Goal: Transaction & Acquisition: Book appointment/travel/reservation

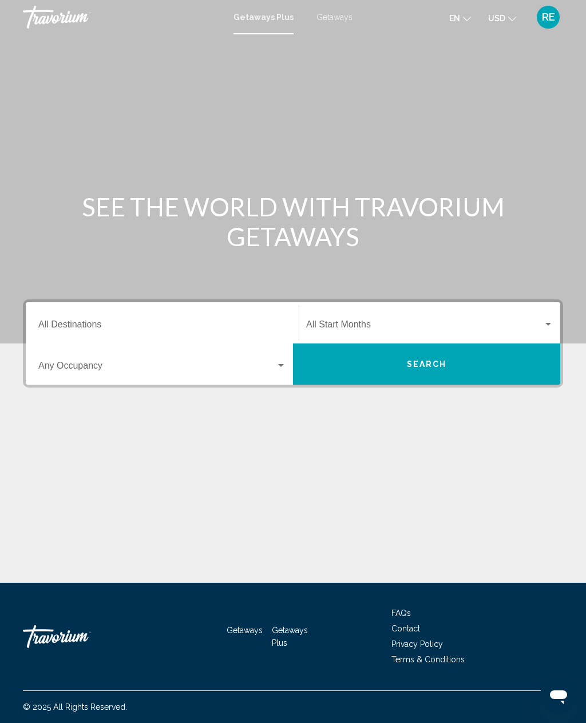
click at [79, 373] on span "Search widget" at bounding box center [157, 368] width 238 height 10
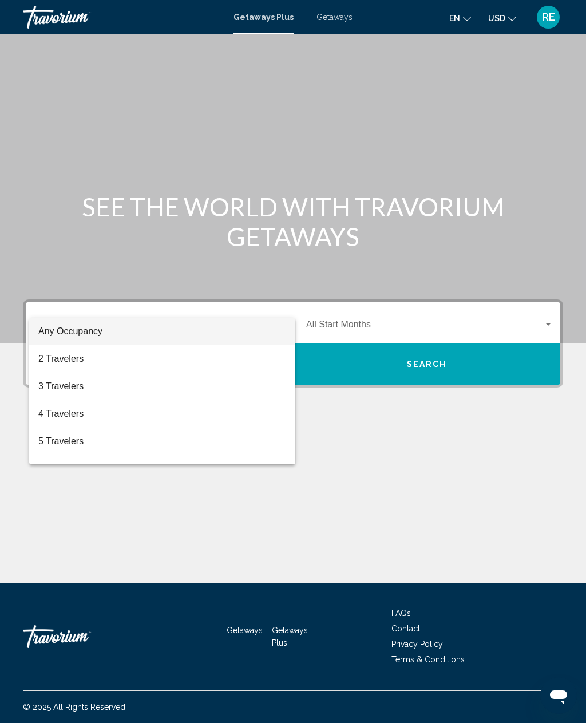
click at [79, 301] on div at bounding box center [293, 361] width 586 height 723
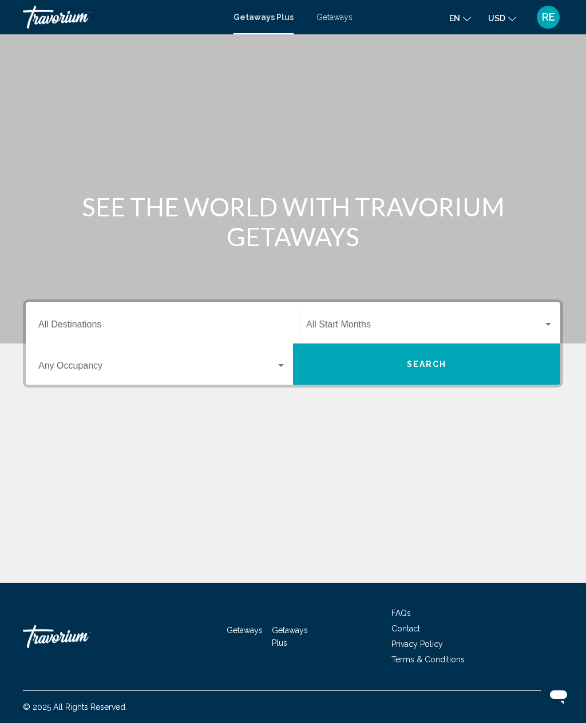
click at [77, 322] on input "Destination All Destinations" at bounding box center [162, 327] width 248 height 10
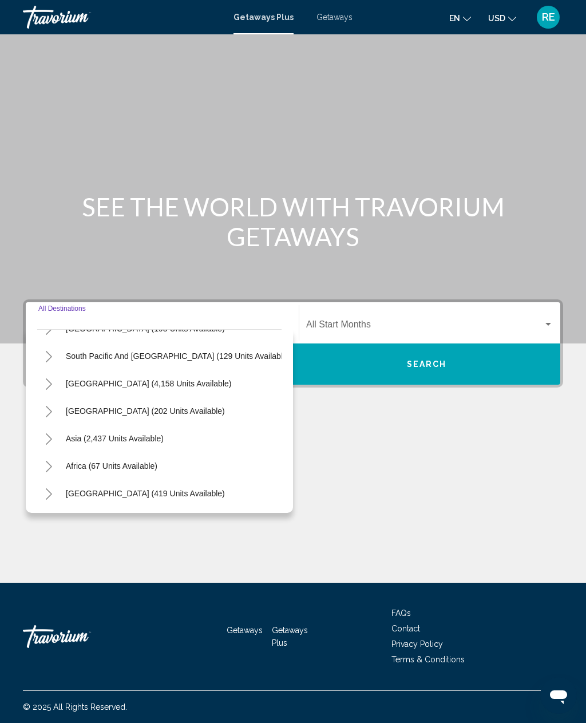
scroll to position [185, 0]
click at [104, 461] on span "Africa (67 units available)" at bounding box center [112, 465] width 92 height 9
type input "**********"
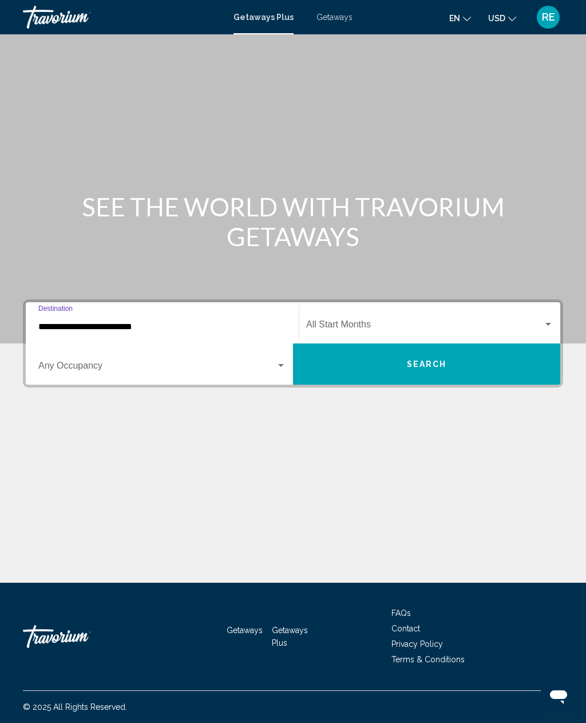
click at [280, 363] on div "Search widget" at bounding box center [162, 368] width 248 height 10
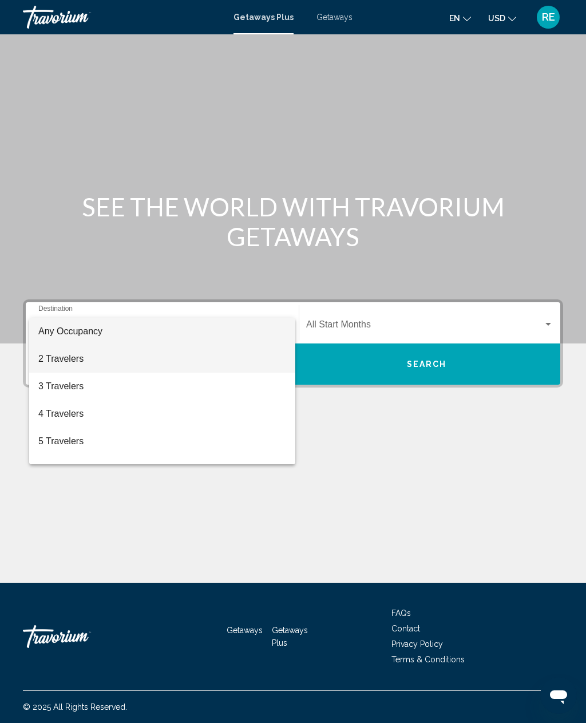
click at [62, 363] on span "2 Travelers" at bounding box center [162, 358] width 248 height 27
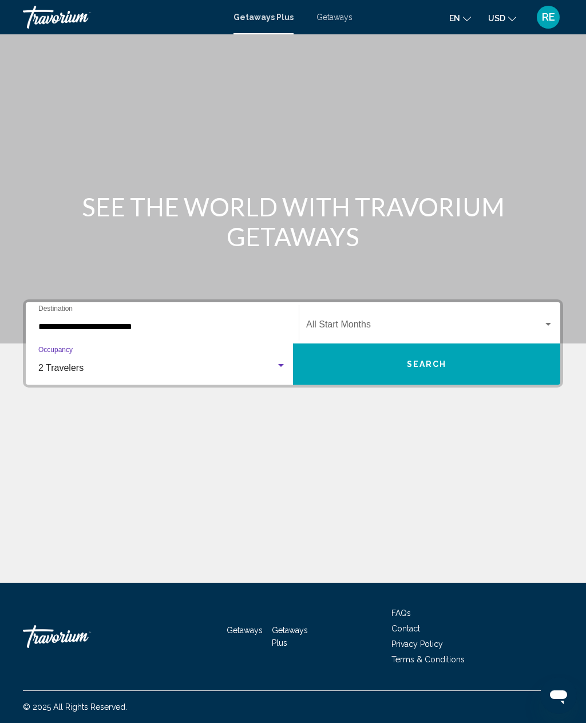
click at [431, 360] on span "Search" at bounding box center [427, 364] width 40 height 9
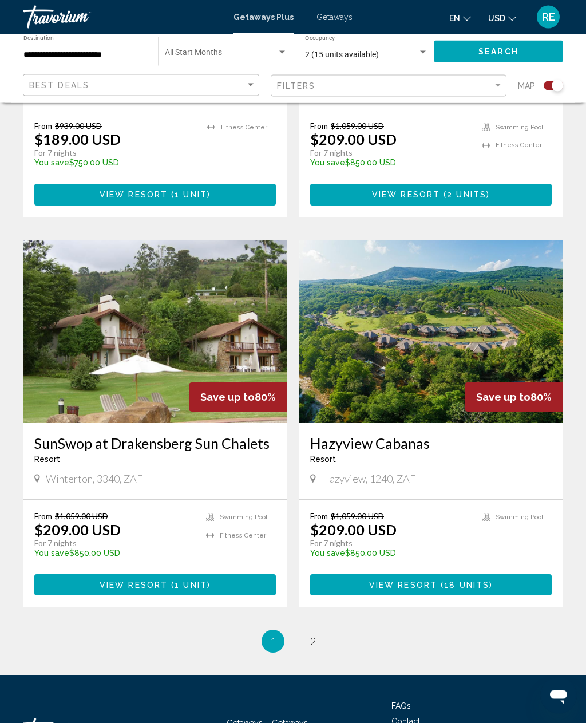
scroll to position [2237, 0]
click at [322, 631] on link "page 2" at bounding box center [313, 641] width 20 height 20
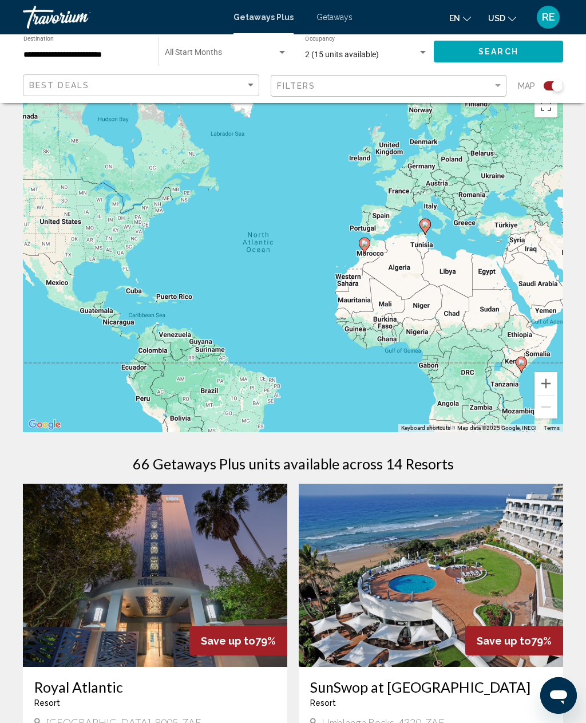
scroll to position [25, 0]
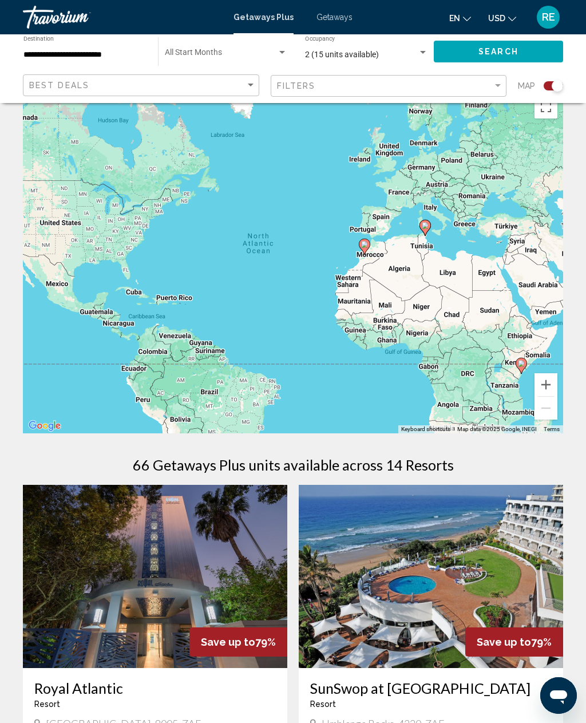
click at [522, 372] on icon "Main content" at bounding box center [521, 365] width 10 height 15
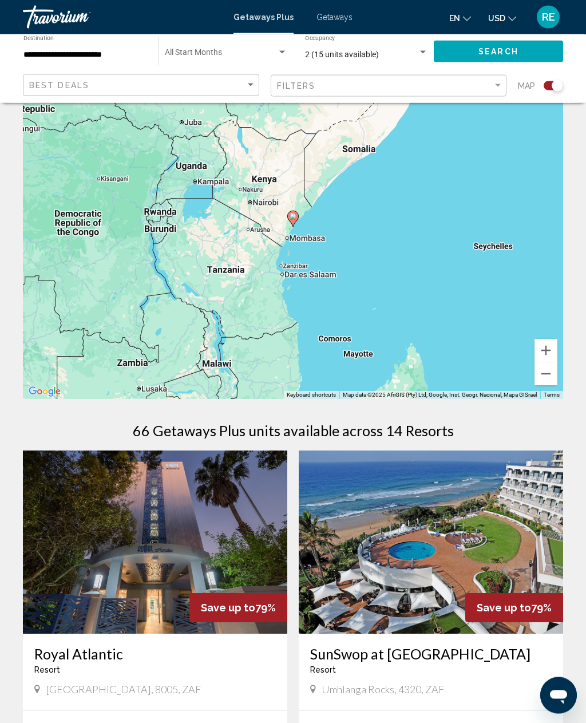
scroll to position [61, 0]
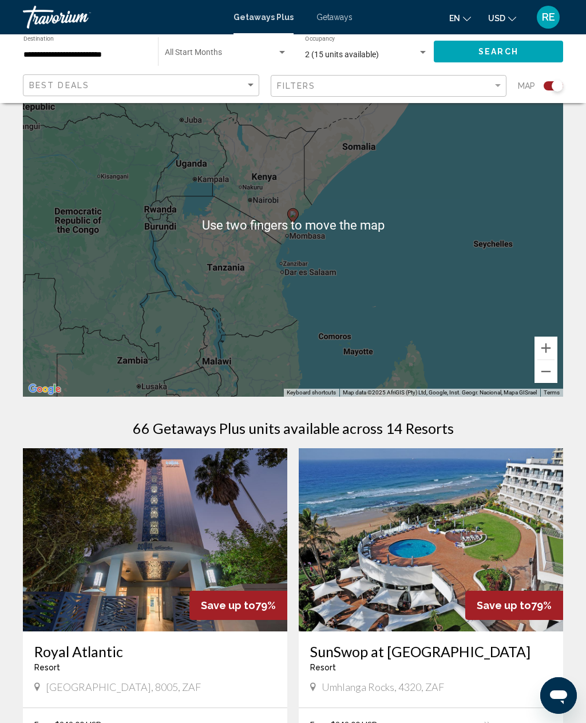
click at [296, 219] on icon "Main content" at bounding box center [293, 216] width 10 height 15
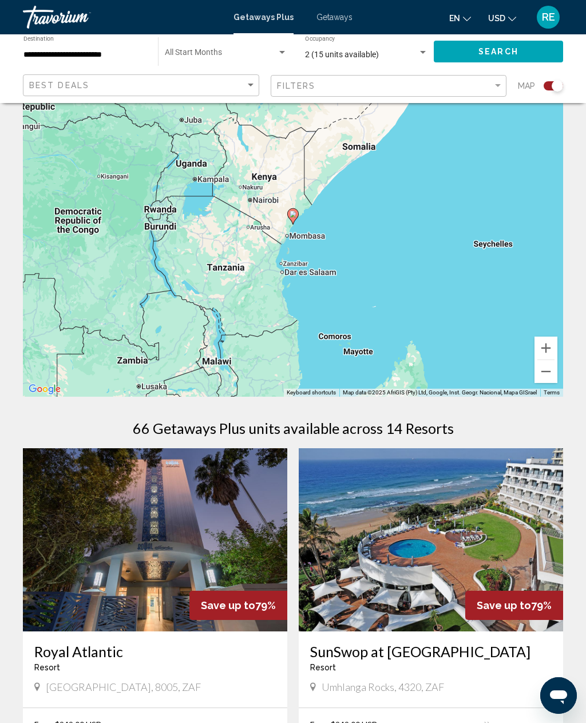
type input "**********"
click at [298, 218] on gmp-advanced-marker "Main content" at bounding box center [292, 216] width 11 height 17
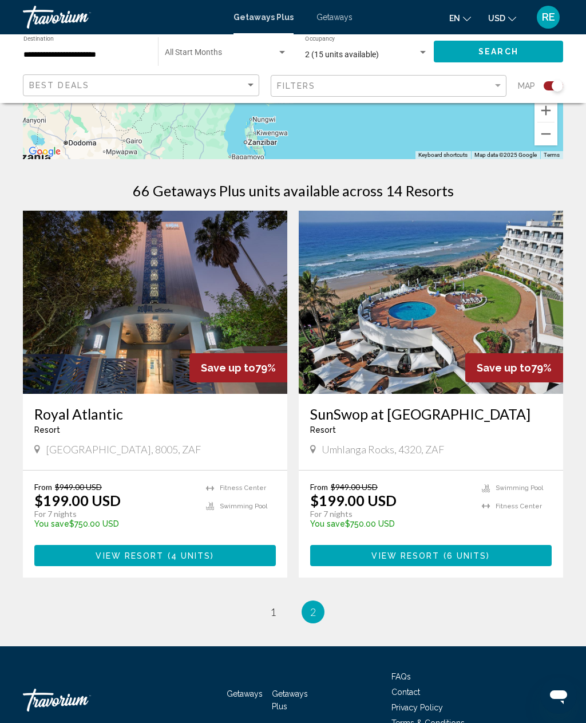
scroll to position [300, 0]
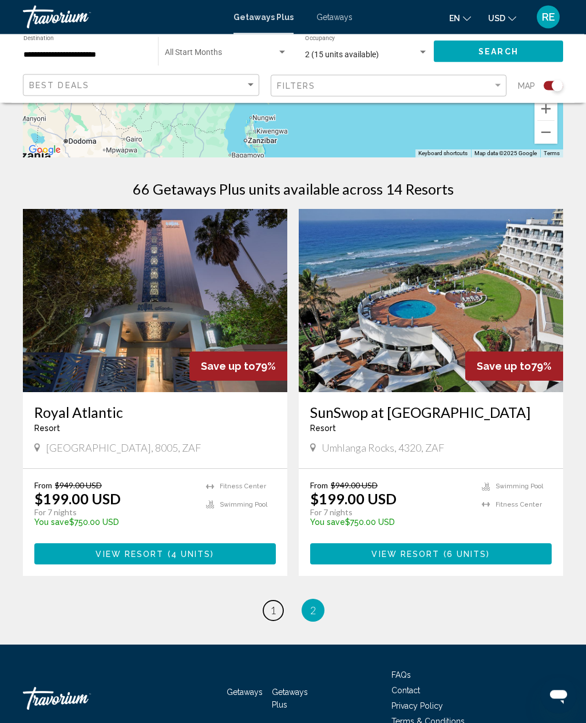
click at [278, 607] on link "page 1" at bounding box center [273, 611] width 20 height 20
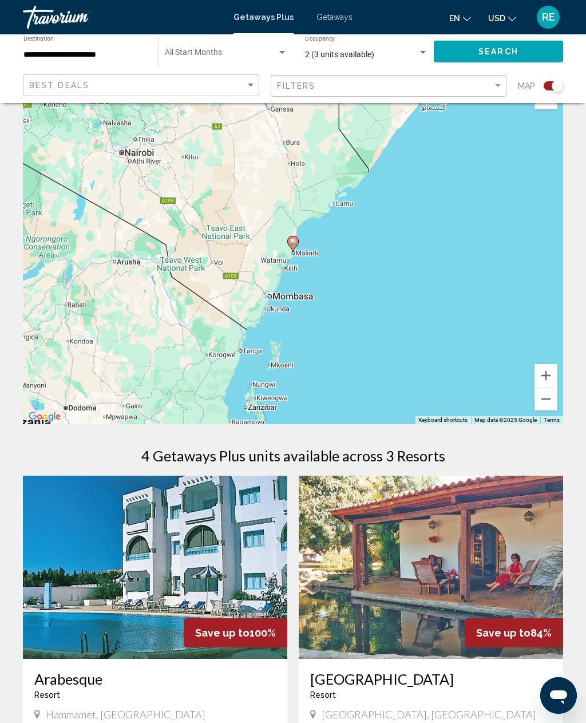
scroll to position [33, 0]
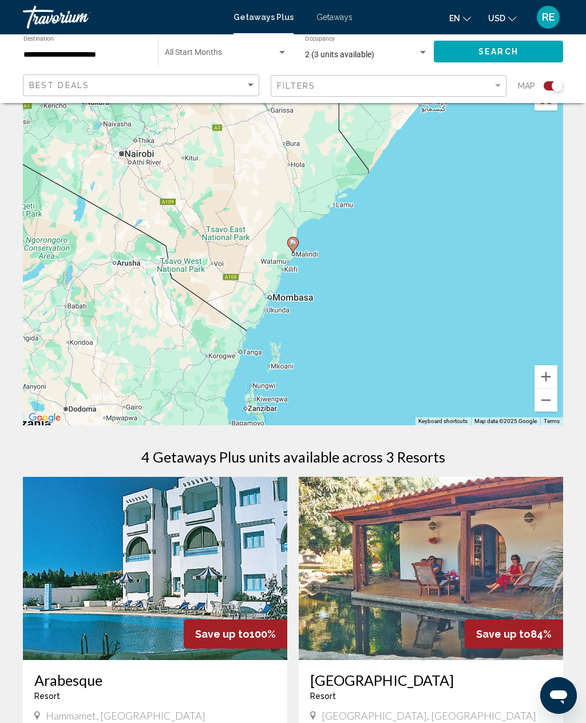
click at [476, 414] on div "To activate drag with keyboard, press Alt + Enter. Once in keyboard drag state,…" at bounding box center [293, 253] width 540 height 343
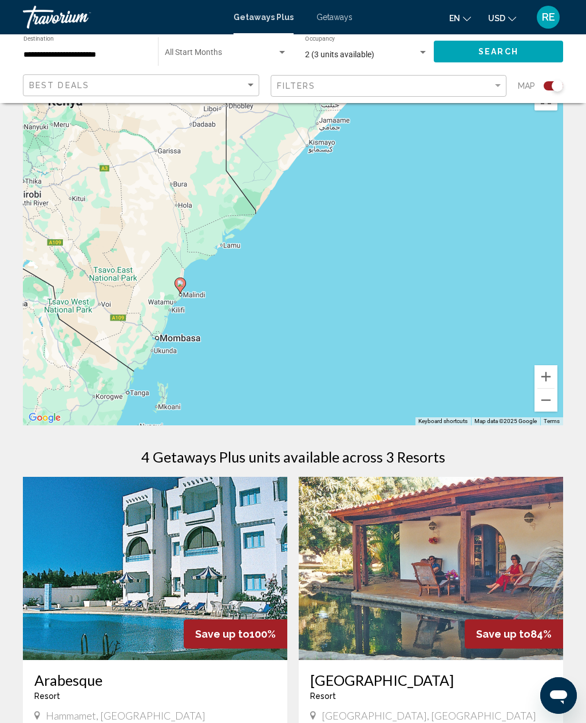
click at [559, 402] on div "To activate drag with keyboard, press Alt + Enter. Once in keyboard drag state,…" at bounding box center [293, 253] width 540 height 343
click at [559, 412] on div "To activate drag with keyboard, press Alt + Enter. Once in keyboard drag state,…" at bounding box center [293, 253] width 540 height 343
click at [559, 409] on div "To activate drag with keyboard, press Alt + Enter. Once in keyboard drag state,…" at bounding box center [293, 253] width 540 height 343
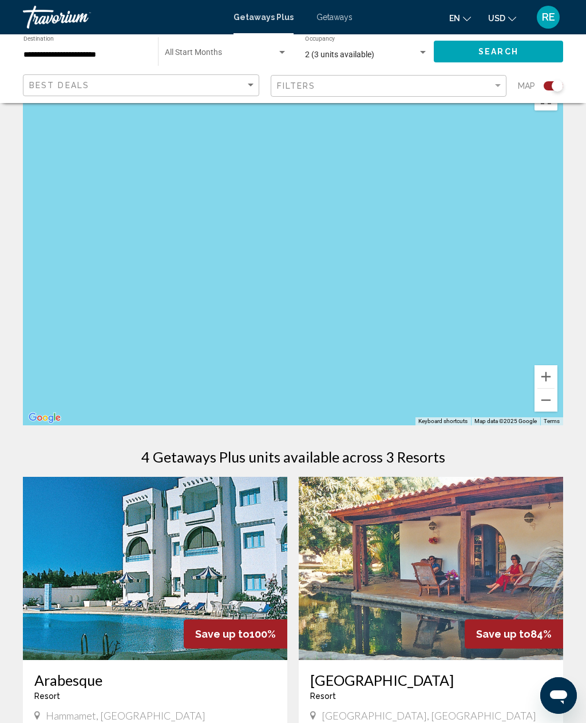
click at [558, 369] on div "Main content" at bounding box center [293, 253] width 540 height 343
click at [554, 365] on div "Main content" at bounding box center [293, 253] width 540 height 343
click at [554, 364] on div "Main content" at bounding box center [293, 253] width 540 height 343
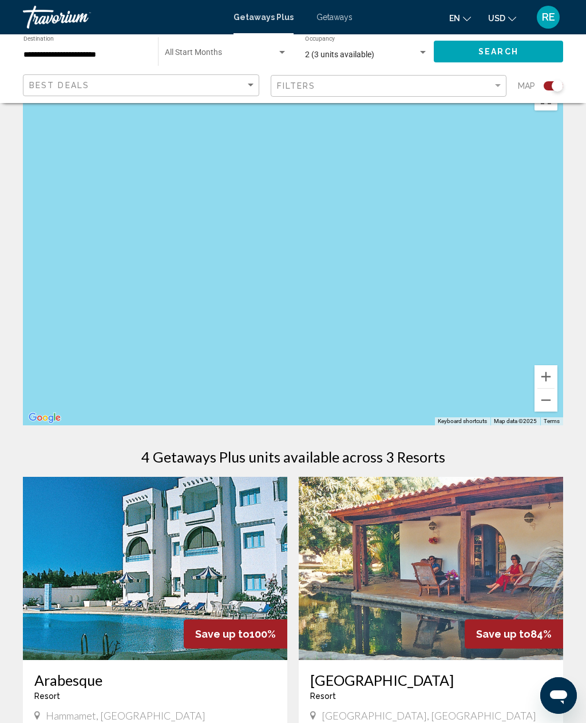
click at [556, 369] on button "Zoom in" at bounding box center [546, 376] width 23 height 23
click at [558, 367] on div "Main content" at bounding box center [293, 253] width 540 height 343
click at [555, 369] on button "Zoom in" at bounding box center [546, 376] width 23 height 23
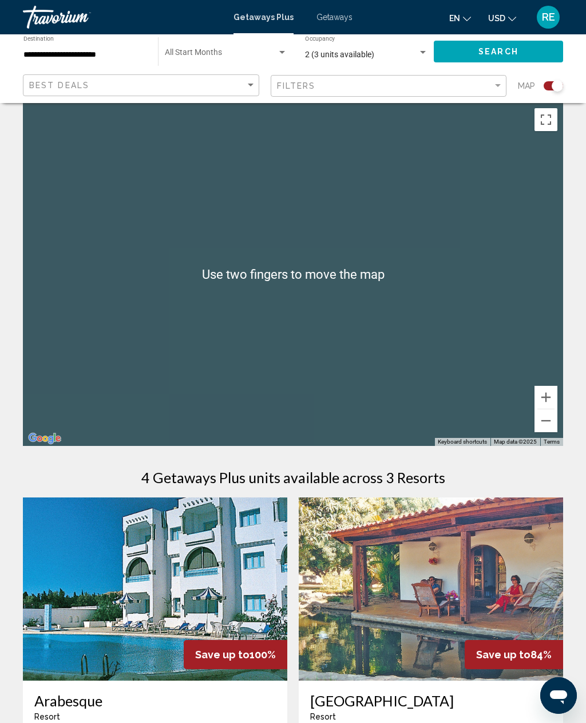
scroll to position [0, 0]
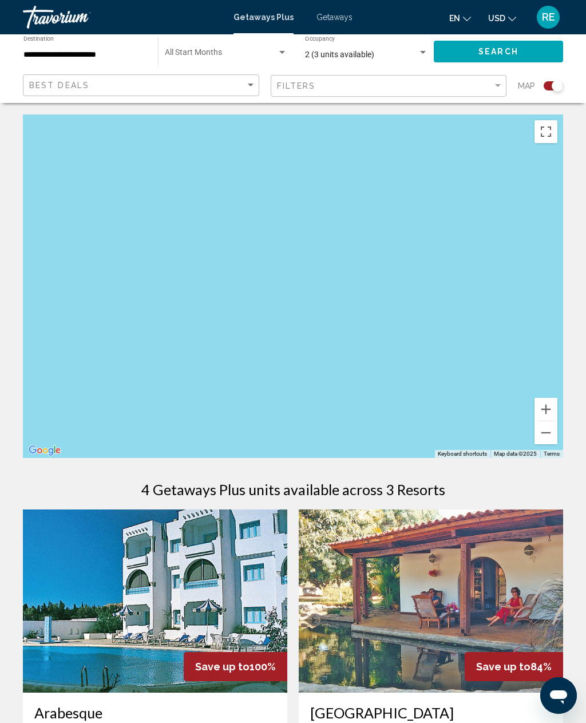
click at [551, 131] on button "Toggle fullscreen view" at bounding box center [546, 131] width 23 height 23
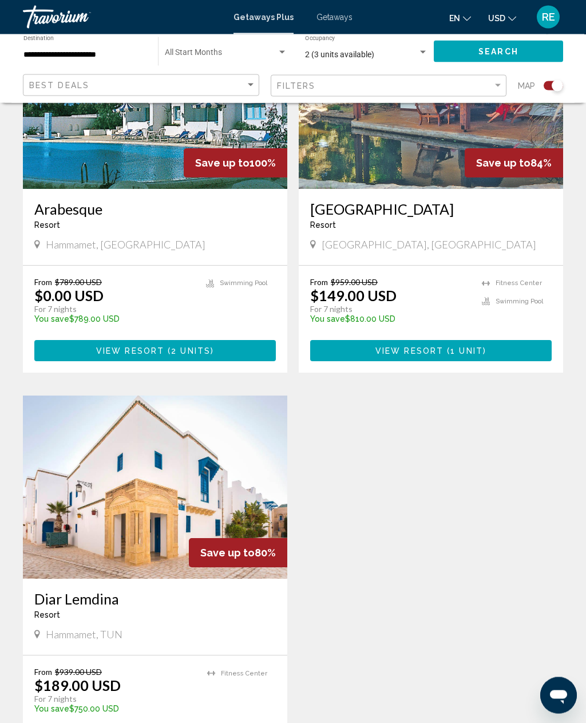
scroll to position [504, 0]
click at [344, 22] on span "Getaways" at bounding box center [335, 17] width 36 height 9
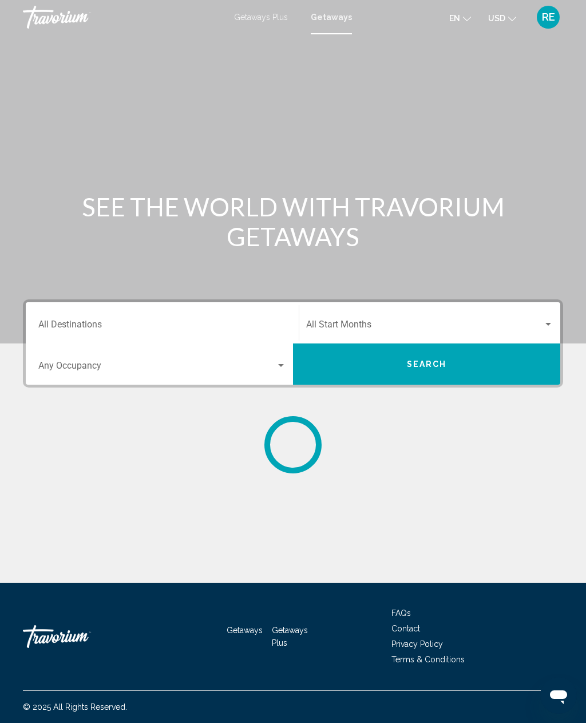
scroll to position [37, 0]
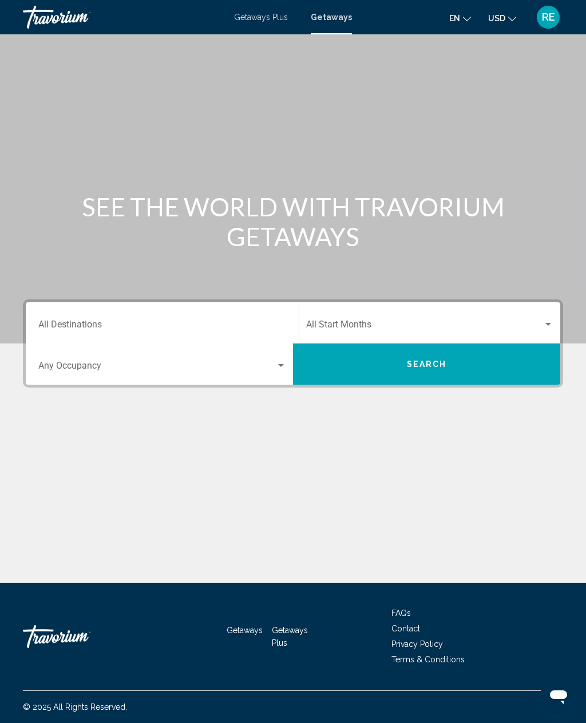
click at [102, 322] on input "Destination All Destinations" at bounding box center [162, 327] width 248 height 10
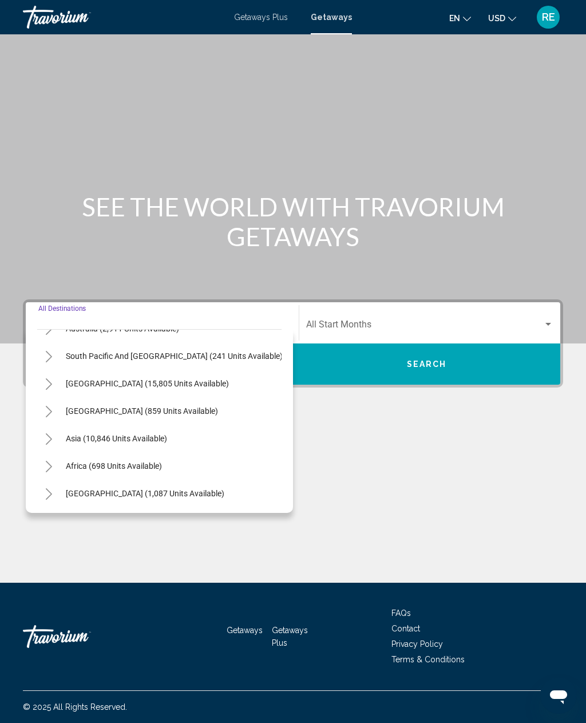
scroll to position [185, 0]
click at [133, 453] on button "Africa (698 units available)" at bounding box center [114, 466] width 108 height 26
type input "**********"
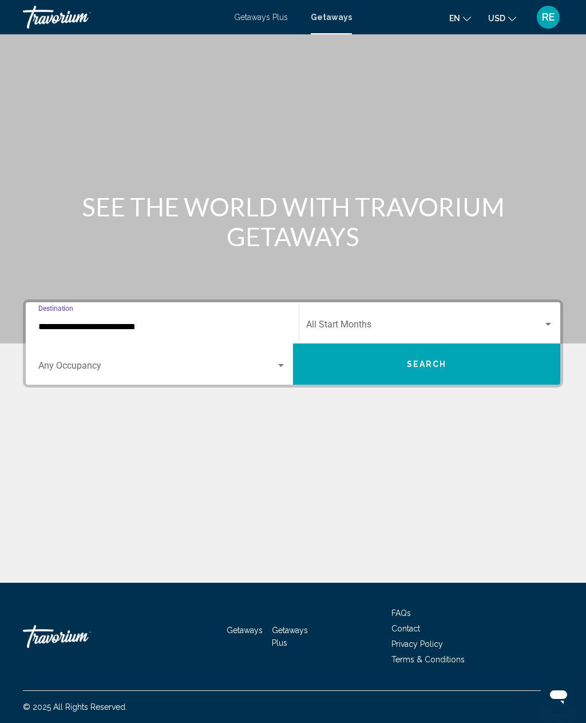
click at [278, 363] on div "Search widget" at bounding box center [162, 368] width 248 height 10
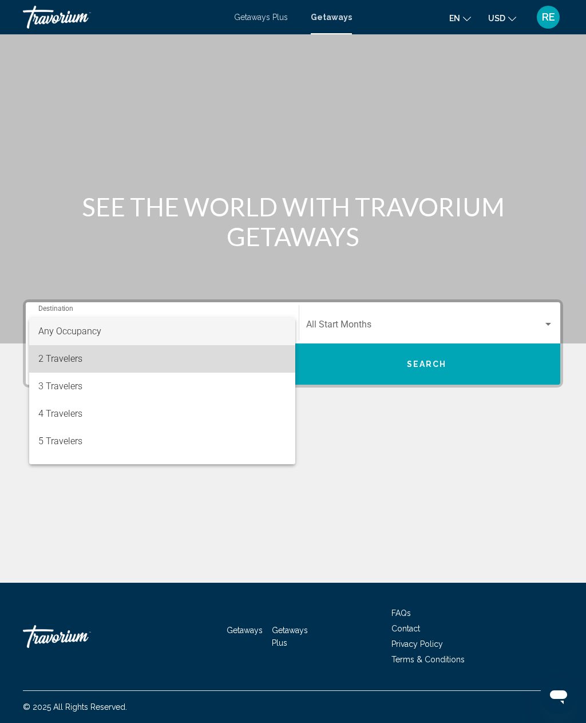
click at [76, 371] on span "2 Travelers" at bounding box center [162, 358] width 248 height 27
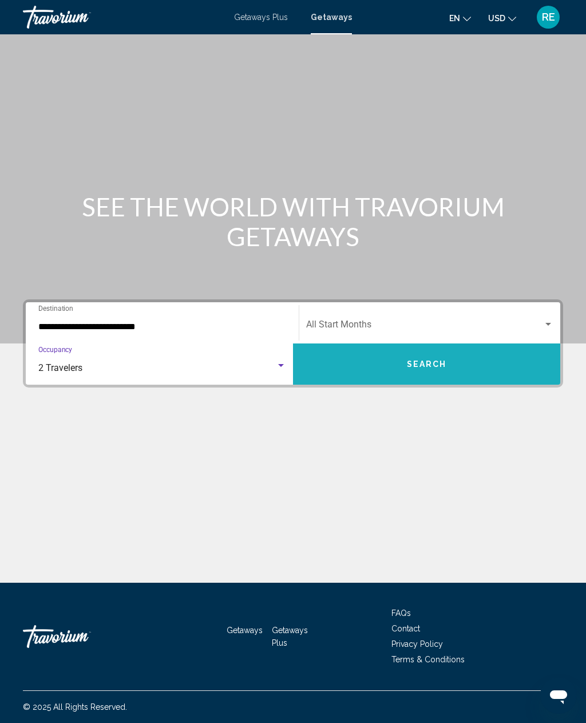
click at [441, 360] on span "Search" at bounding box center [427, 364] width 40 height 9
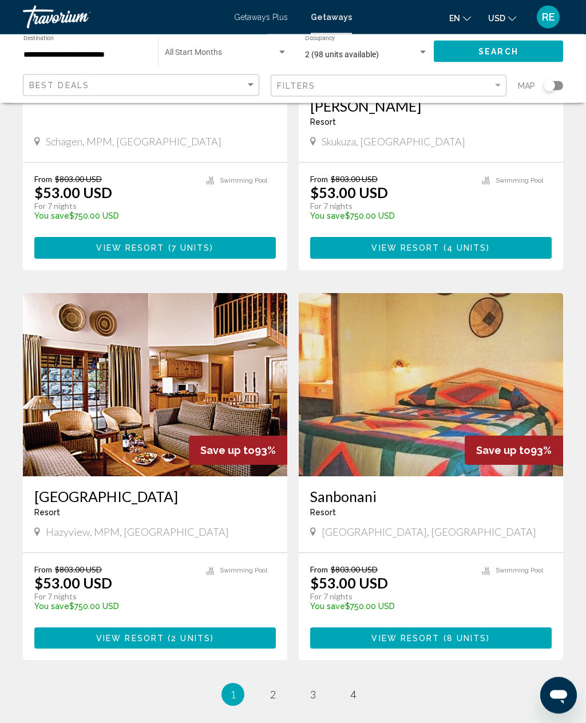
scroll to position [1884, 0]
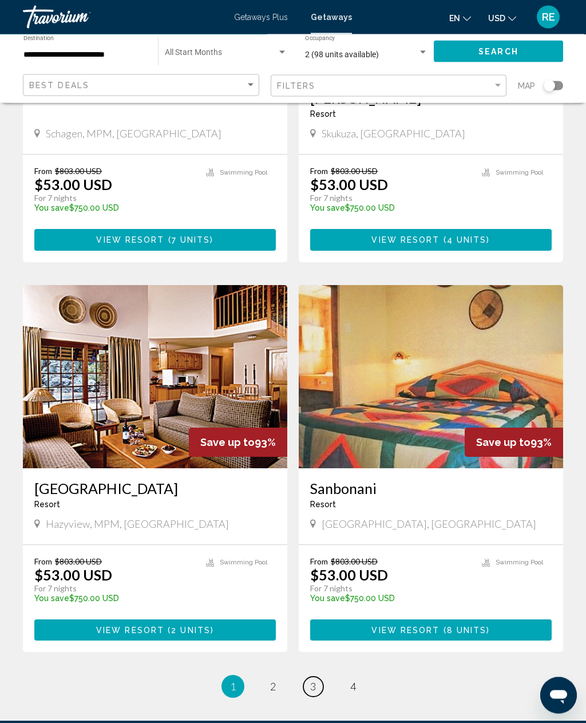
click at [316, 677] on link "page 3" at bounding box center [313, 687] width 20 height 20
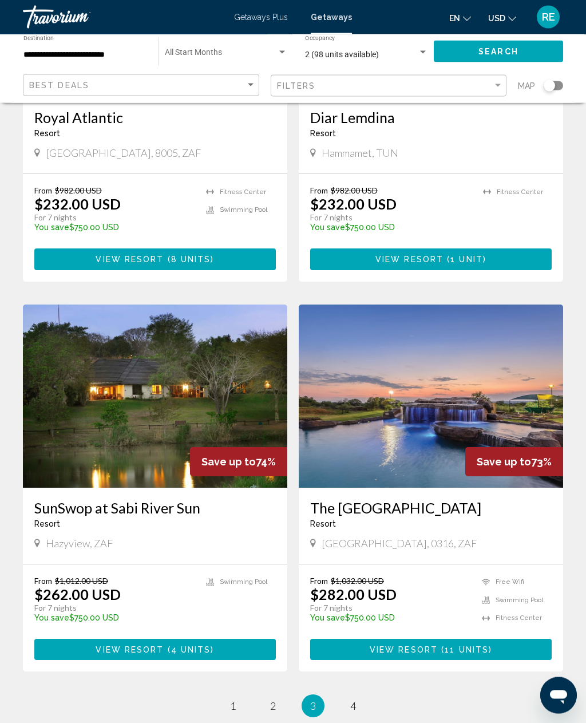
scroll to position [1855, 0]
click at [282, 696] on link "page 2" at bounding box center [273, 706] width 20 height 20
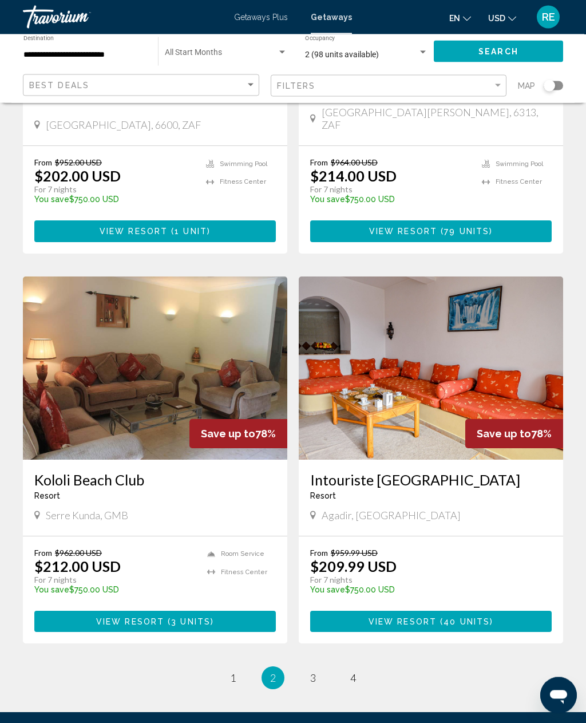
scroll to position [1893, 0]
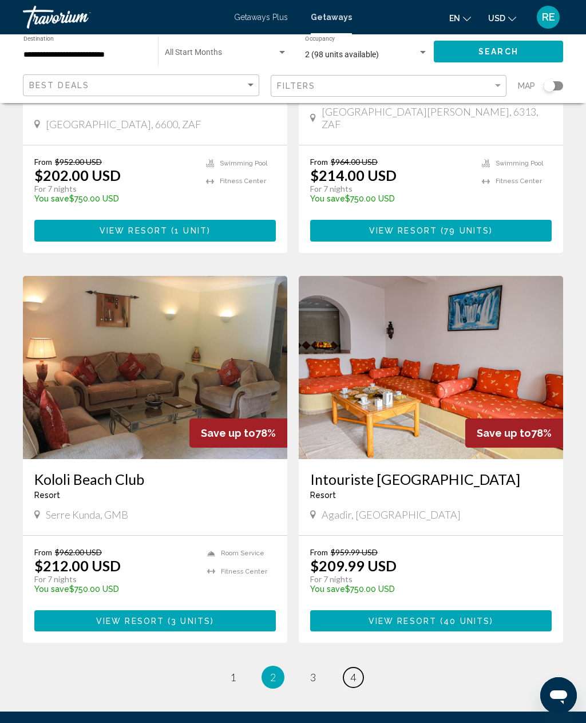
click at [361, 668] on link "page 4" at bounding box center [353, 678] width 20 height 20
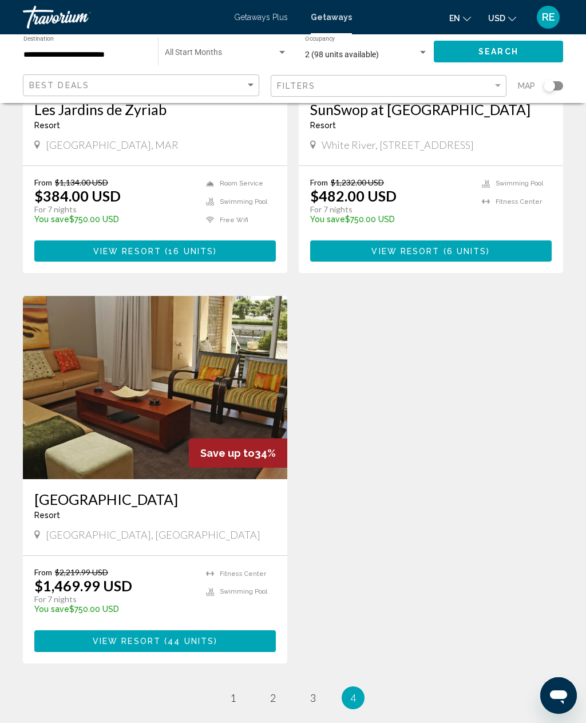
scroll to position [246, 0]
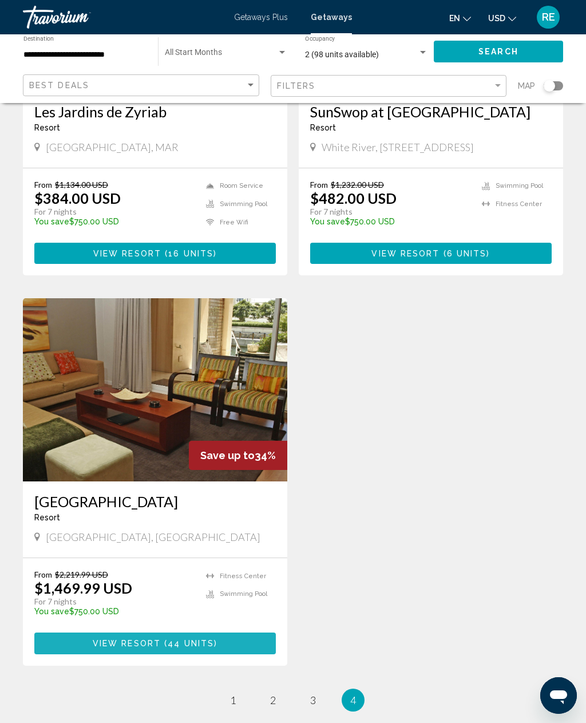
click at [212, 639] on span "44 units" at bounding box center [191, 643] width 46 height 9
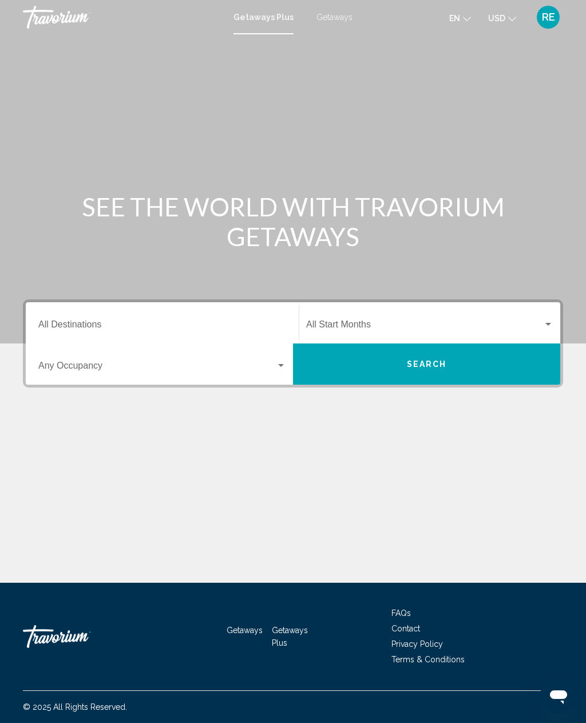
click at [89, 326] on input "Destination All Destinations" at bounding box center [162, 327] width 248 height 10
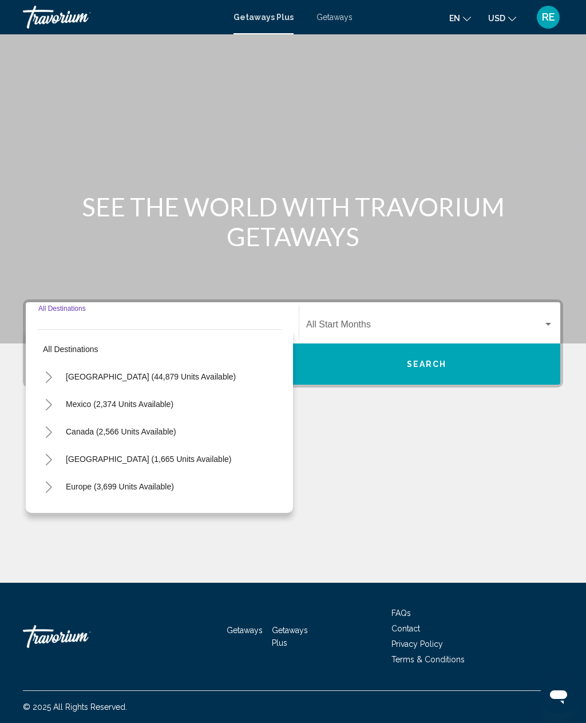
scroll to position [37, 0]
click at [176, 364] on button "[GEOGRAPHIC_DATA] (44,879 units available)" at bounding box center [150, 377] width 181 height 26
type input "**********"
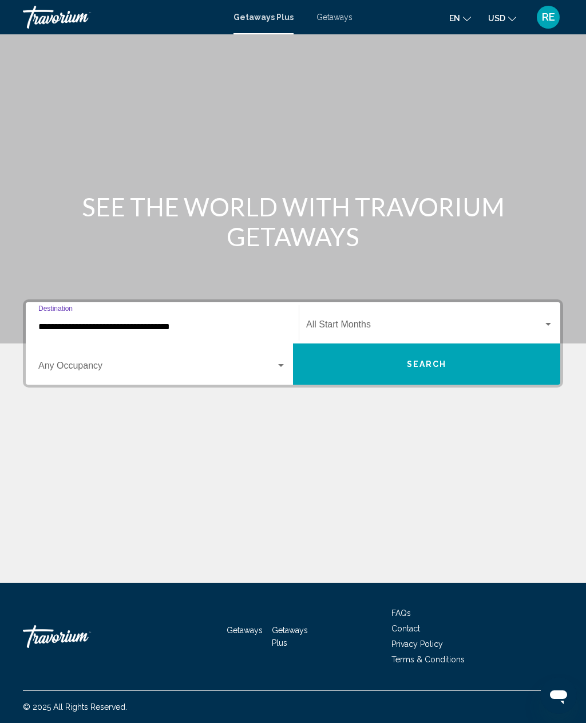
click at [95, 363] on span "Search widget" at bounding box center [157, 368] width 238 height 10
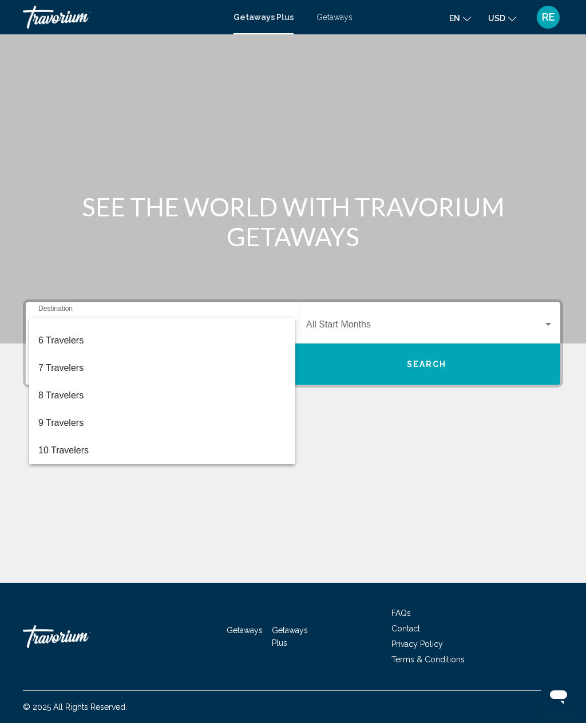
scroll to position [128, 0]
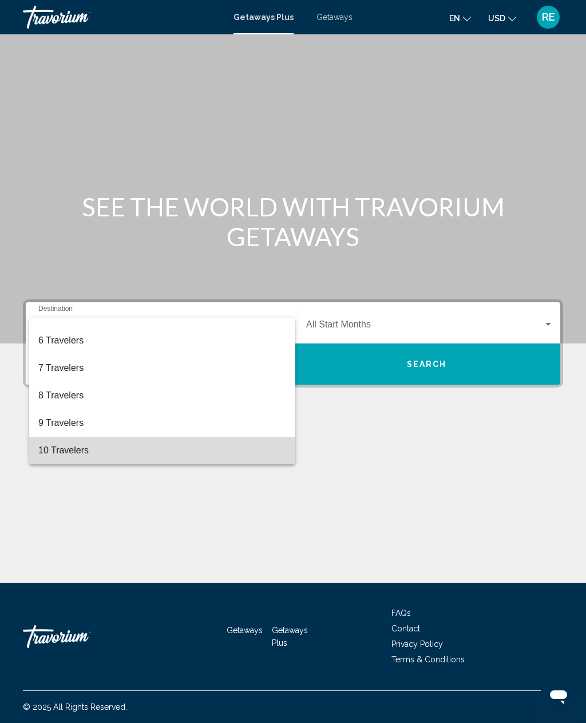
click at [70, 456] on span "10 Travelers" at bounding box center [162, 450] width 248 height 27
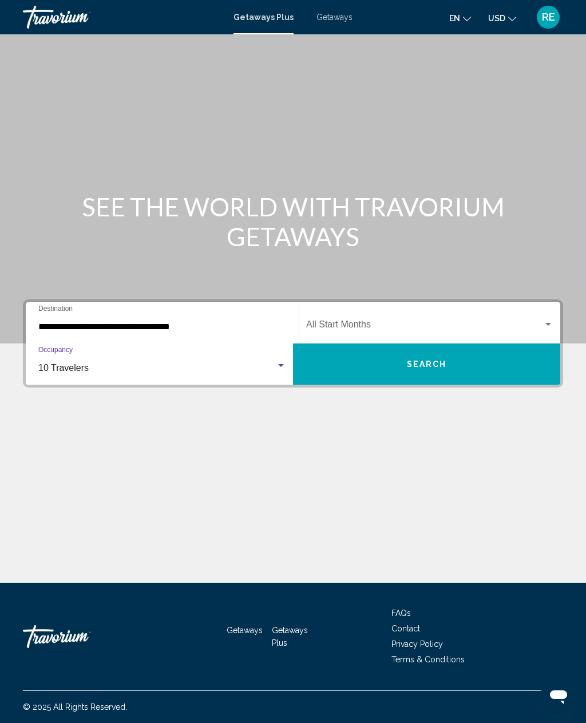
click at [441, 360] on span "Search" at bounding box center [427, 364] width 40 height 9
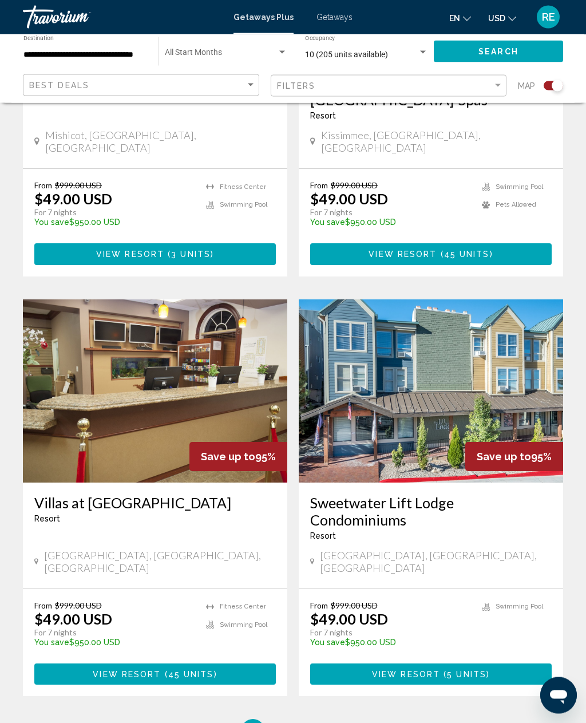
scroll to position [2264, 0]
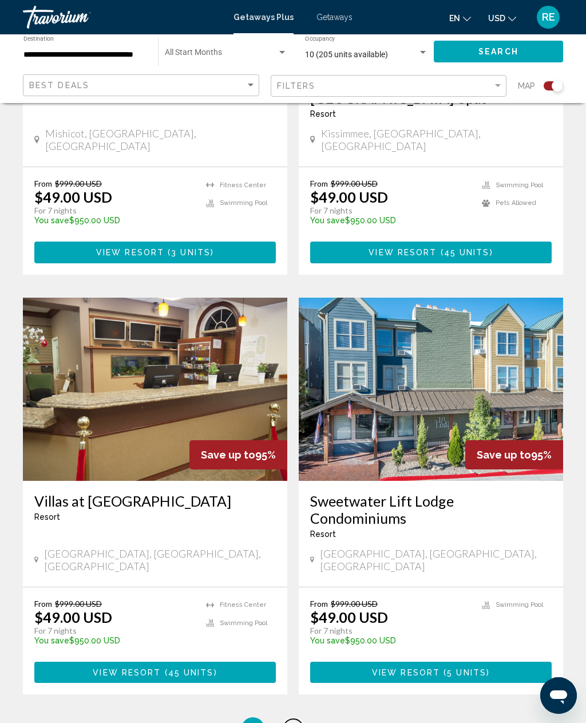
click at [301, 719] on link "page 2" at bounding box center [293, 729] width 20 height 20
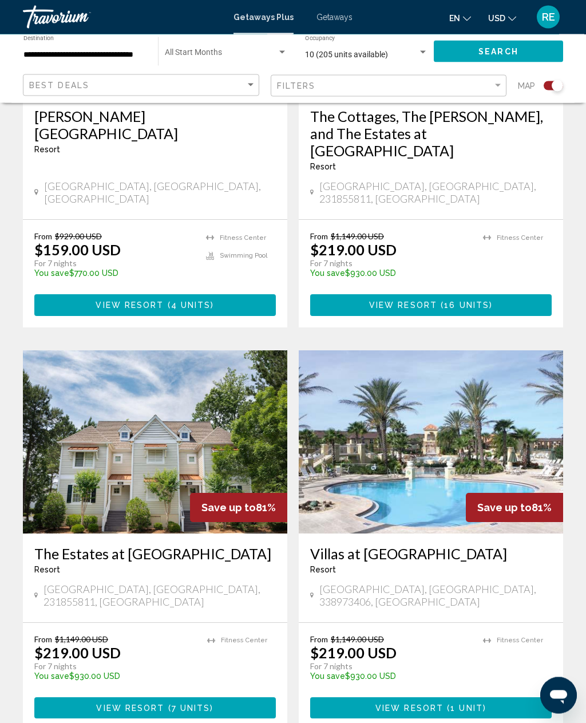
scroll to position [2276, 0]
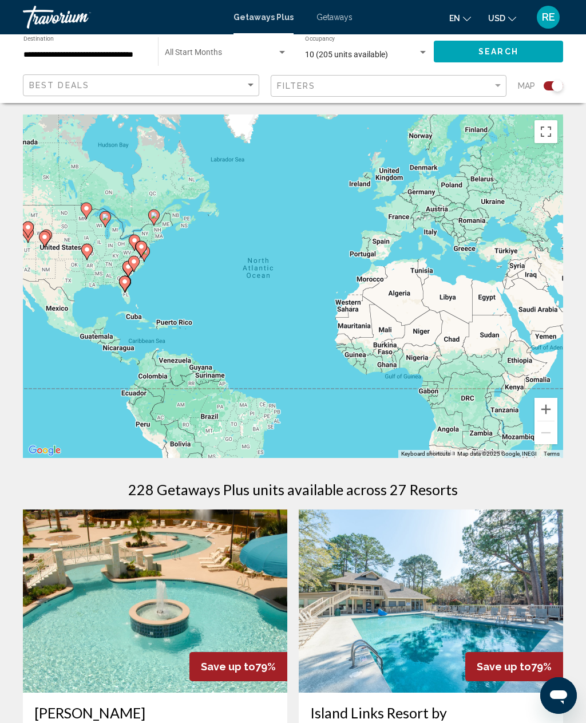
click at [72, 59] on input "**********" at bounding box center [84, 54] width 123 height 9
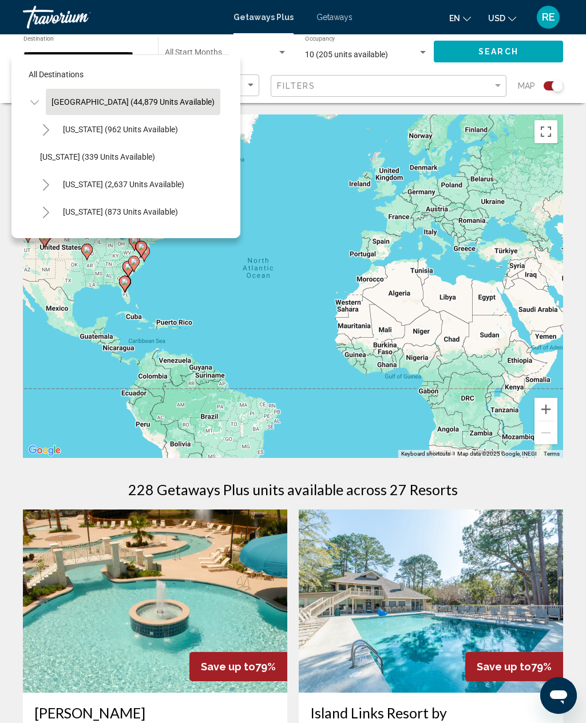
click at [420, 137] on div "To activate drag with keyboard, press Alt + Enter. Once in keyboard drag state,…" at bounding box center [293, 285] width 540 height 343
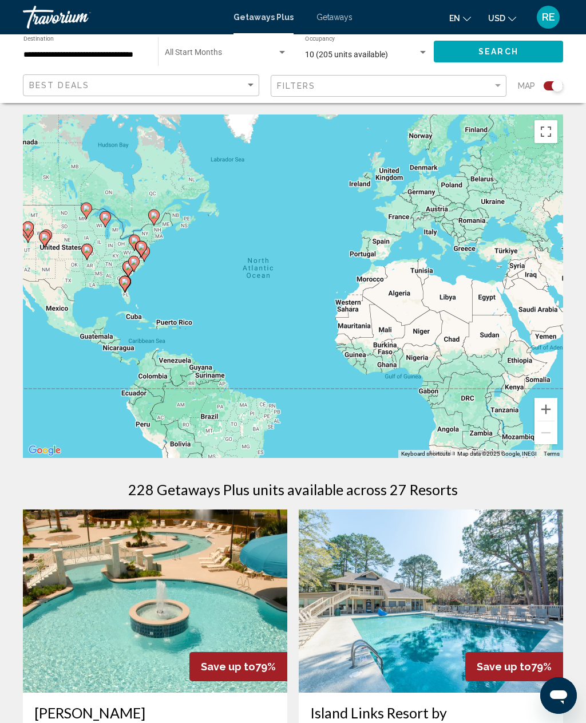
click at [380, 58] on span "10 (205 units available)" at bounding box center [346, 54] width 83 height 9
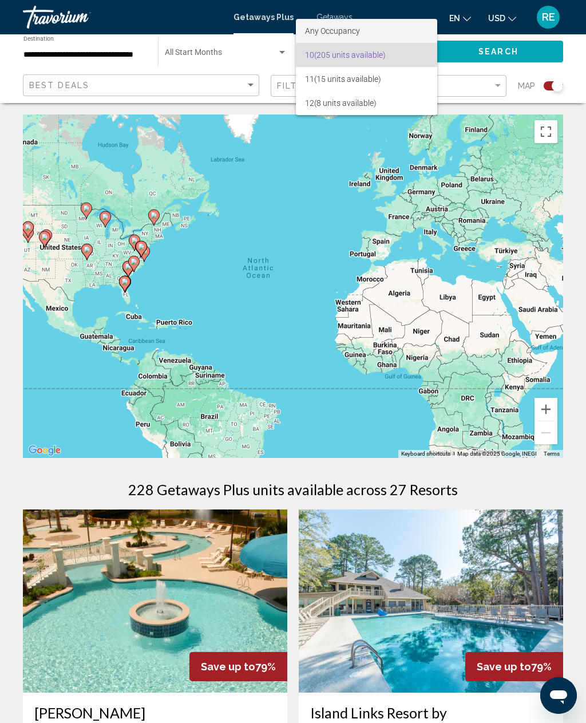
click at [338, 29] on span "Any Occupancy" at bounding box center [332, 30] width 55 height 9
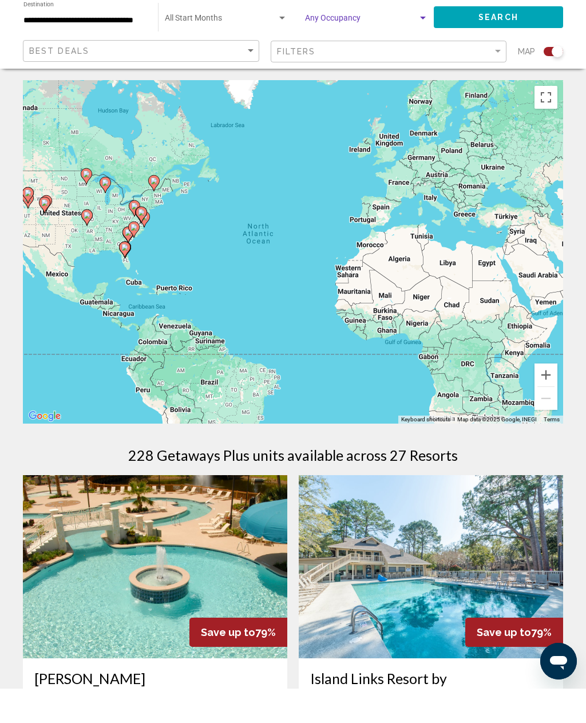
scroll to position [35, 0]
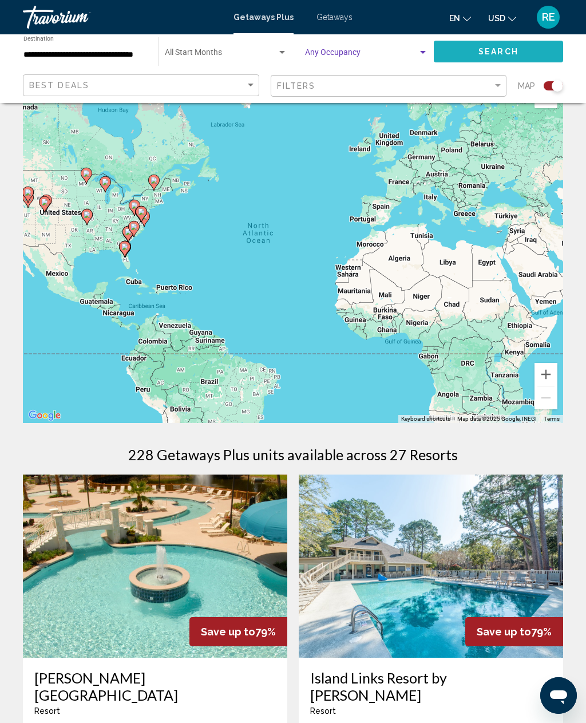
click at [481, 49] on span "Search" at bounding box center [499, 52] width 40 height 9
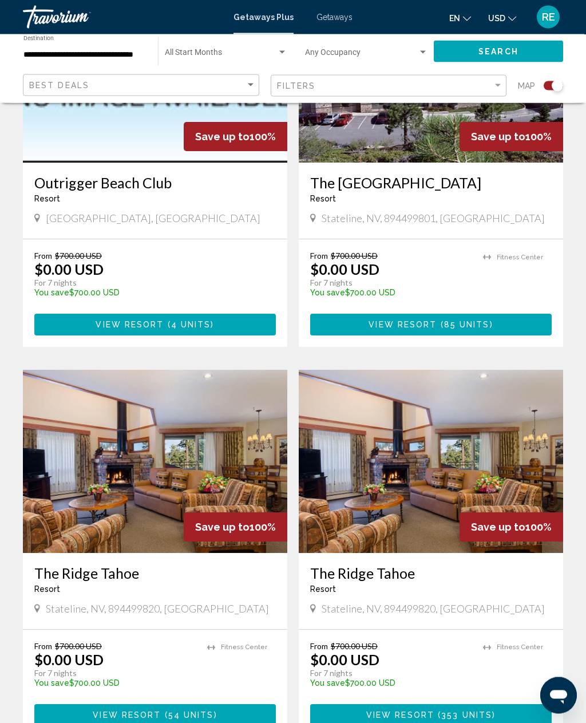
scroll to position [2150, 0]
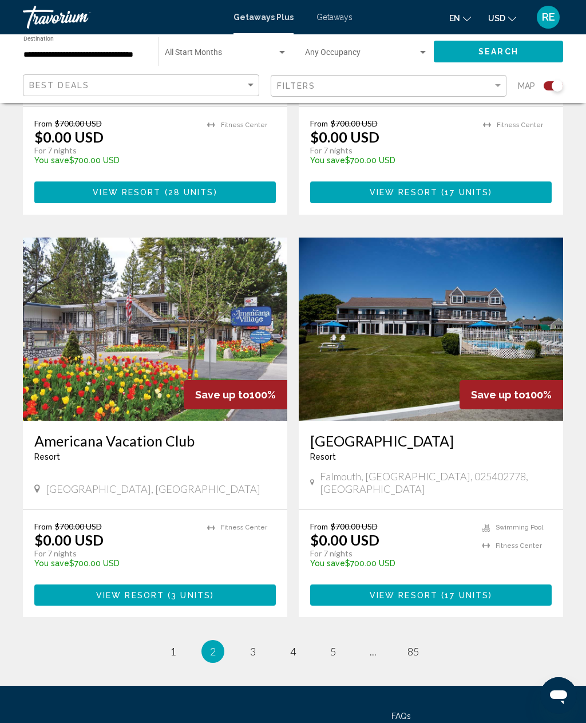
scroll to position [2264, 0]
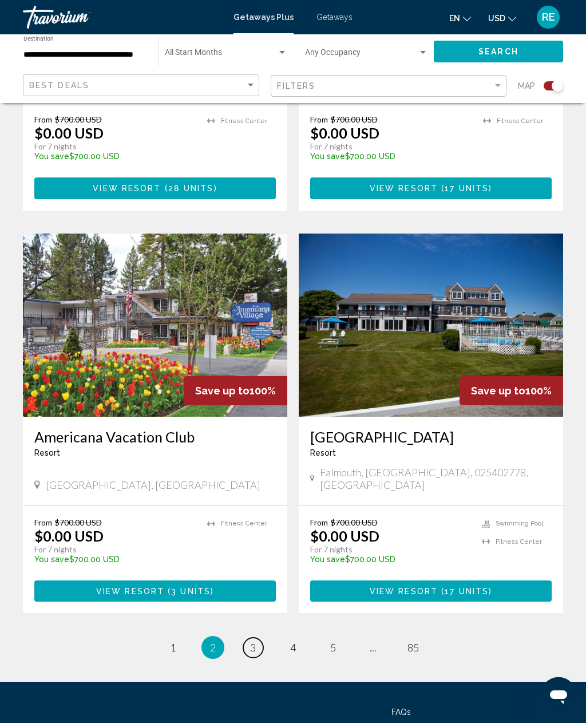
click at [260, 638] on link "page 3" at bounding box center [253, 648] width 20 height 20
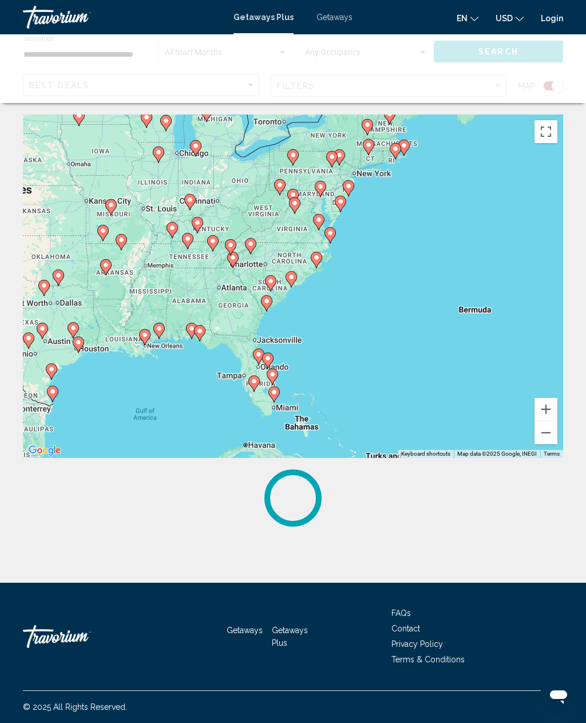
click at [291, 262] on div "To navigate, press the arrow keys. To activate drag with keyboard, press Alt + …" at bounding box center [293, 285] width 540 height 343
click at [297, 273] on gmp-advanced-marker "Main content" at bounding box center [291, 279] width 11 height 17
click at [549, 433] on button "Zoom out" at bounding box center [546, 432] width 23 height 23
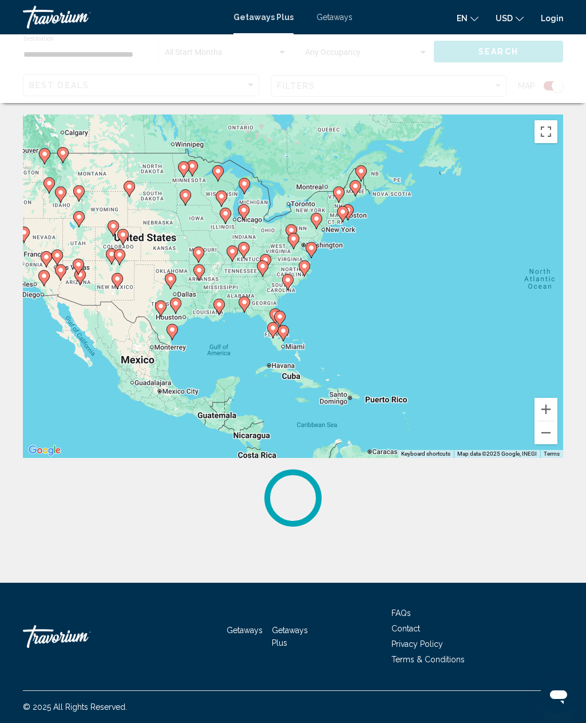
click at [473, 505] on div "Main content" at bounding box center [293, 497] width 540 height 57
click at [548, 441] on button "Zoom out" at bounding box center [546, 432] width 23 height 23
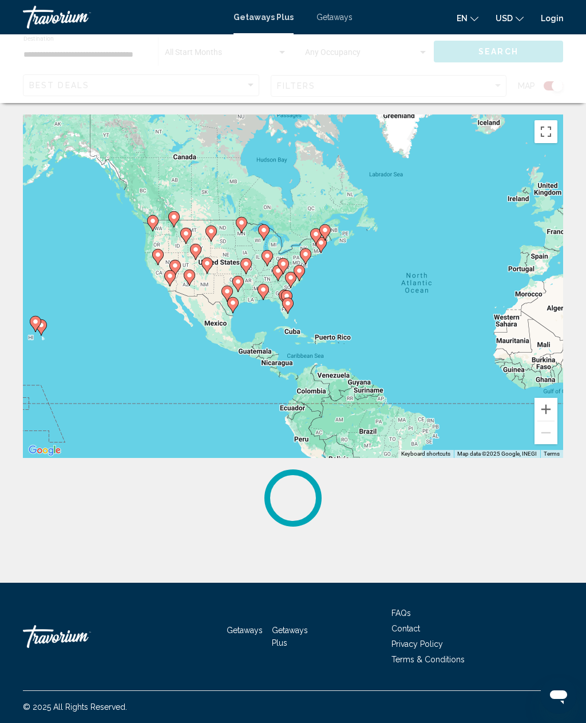
scroll to position [37, 0]
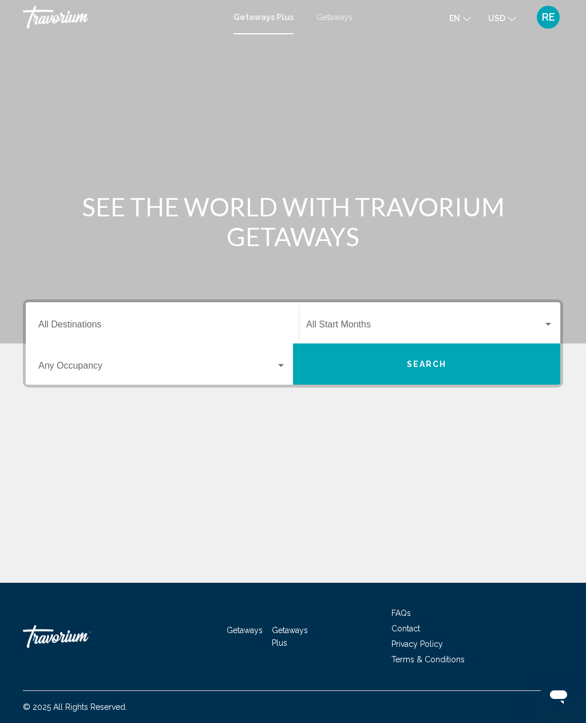
click at [79, 326] on input "Destination All Destinations" at bounding box center [162, 327] width 248 height 10
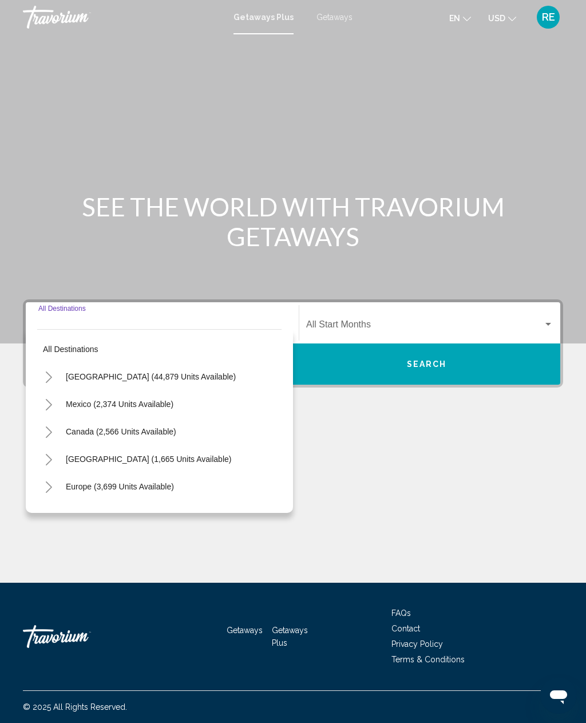
scroll to position [37, 0]
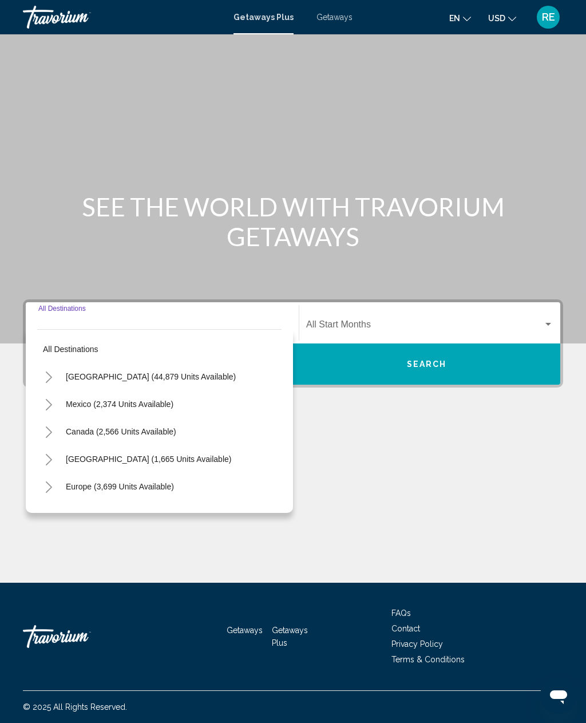
click at [168, 364] on button "[GEOGRAPHIC_DATA] (44,879 units available)" at bounding box center [150, 377] width 181 height 26
type input "**********"
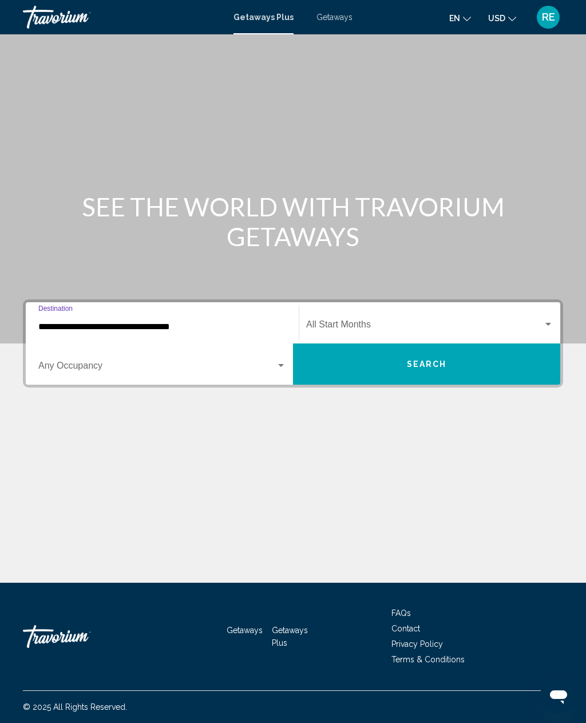
click at [278, 363] on div "Search widget" at bounding box center [162, 368] width 248 height 10
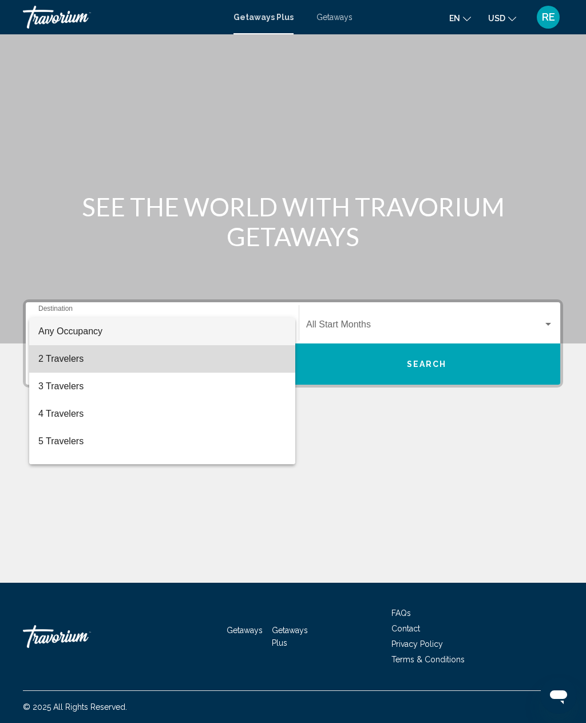
click at [75, 365] on span "2 Travelers" at bounding box center [162, 358] width 248 height 27
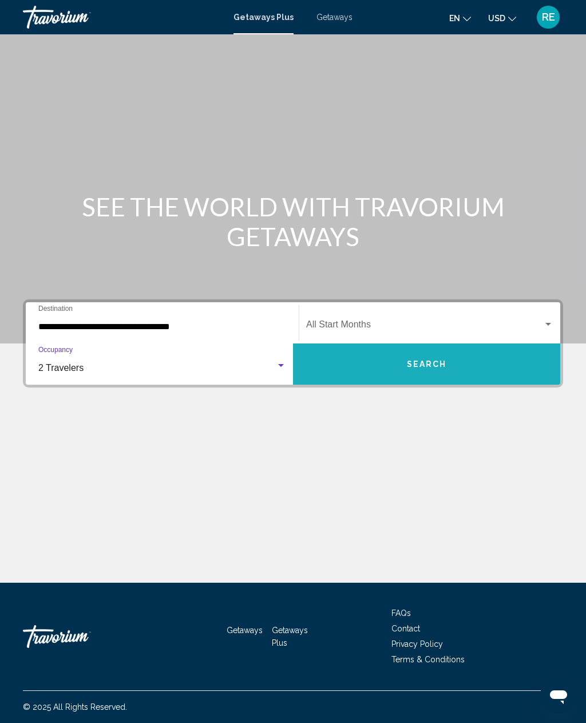
click at [413, 360] on span "Search" at bounding box center [427, 364] width 40 height 9
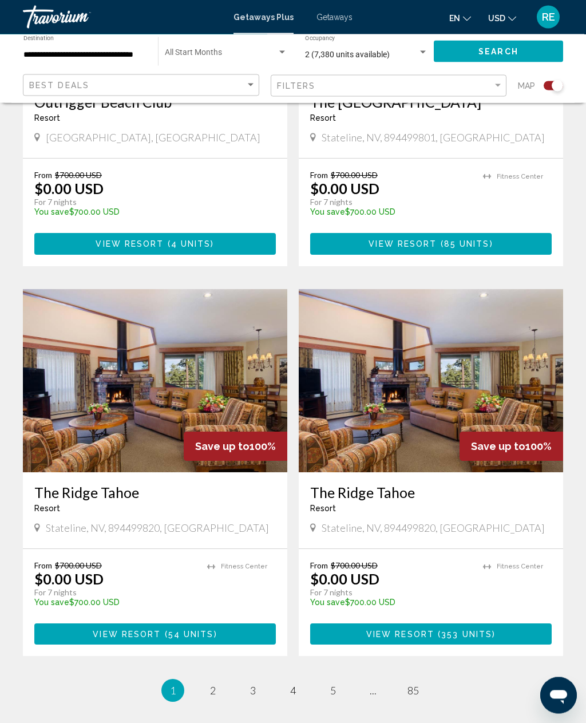
scroll to position [2230, 0]
click at [340, 681] on link "page 5" at bounding box center [333, 691] width 20 height 20
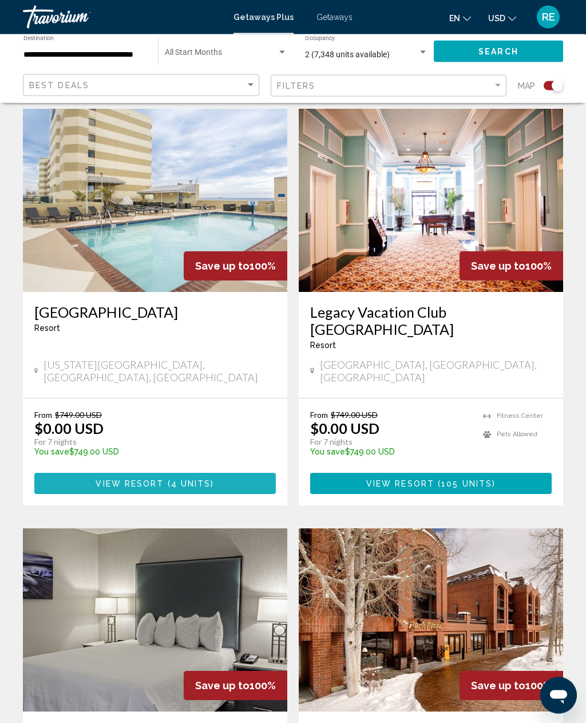
scroll to position [1618, 0]
click at [174, 479] on span "4 units" at bounding box center [191, 483] width 40 height 9
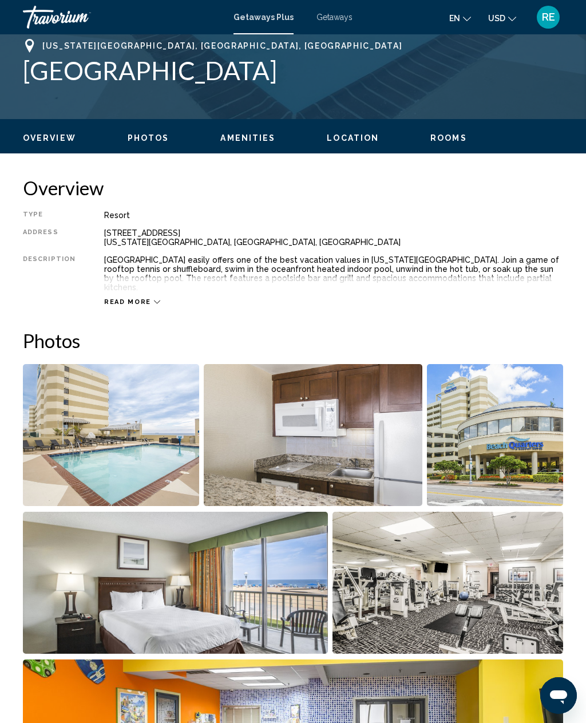
scroll to position [458, 0]
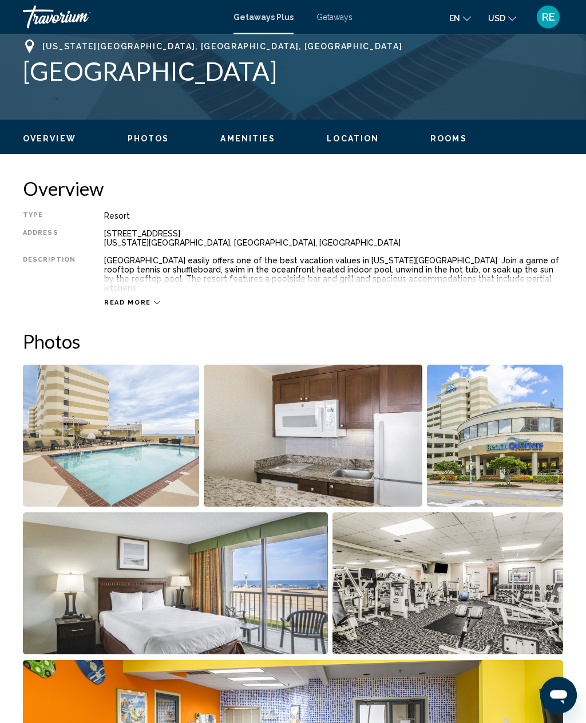
click at [160, 293] on div "Read more" at bounding box center [333, 291] width 459 height 31
click at [154, 300] on icon "Main content" at bounding box center [157, 303] width 6 height 6
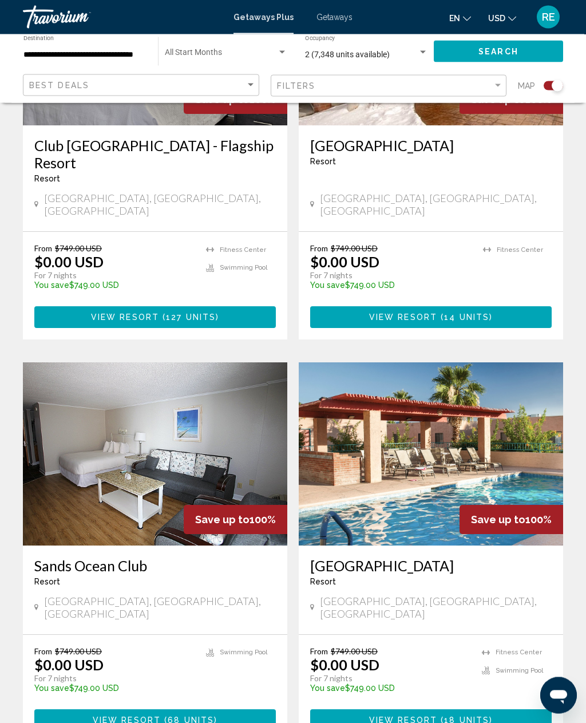
scroll to position [2205, 0]
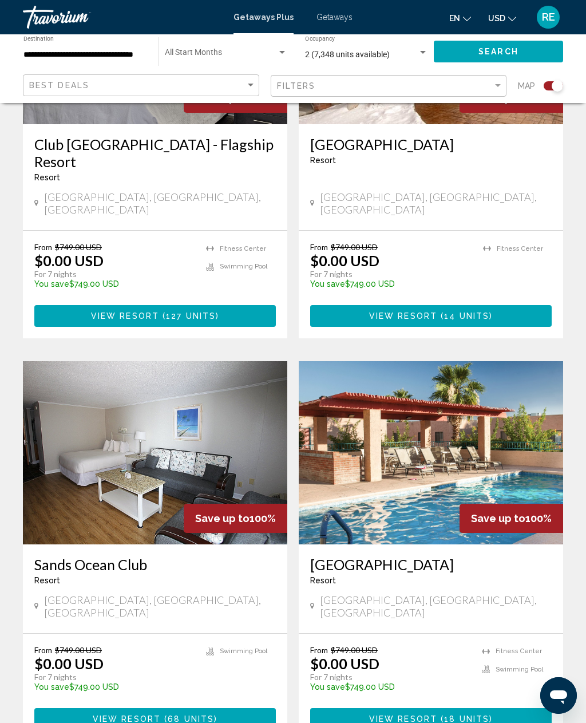
click at [106, 423] on img "Main content" at bounding box center [155, 452] width 264 height 183
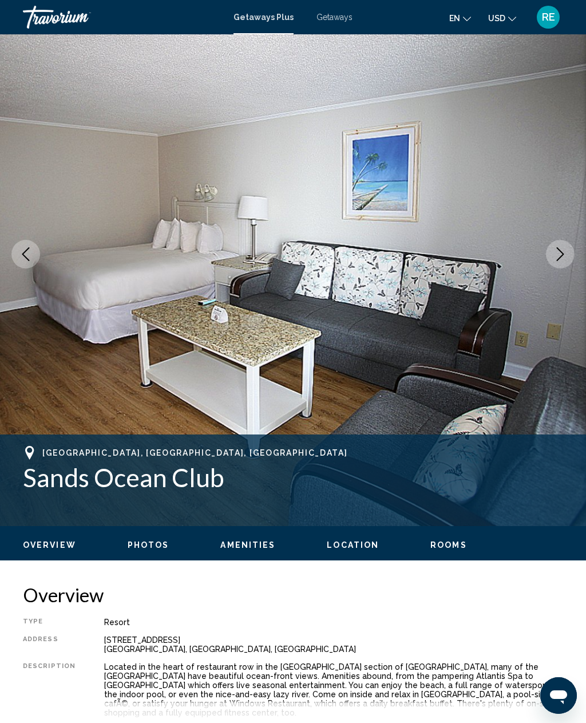
scroll to position [52, 0]
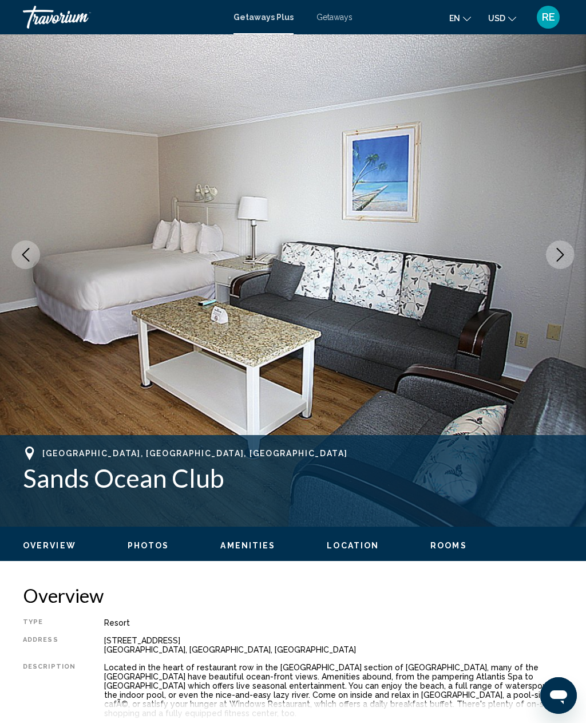
click at [151, 537] on div "Overview Photos Amenities Location Rooms Search" at bounding box center [293, 544] width 586 height 35
click at [151, 546] on span "Photos" at bounding box center [149, 545] width 42 height 9
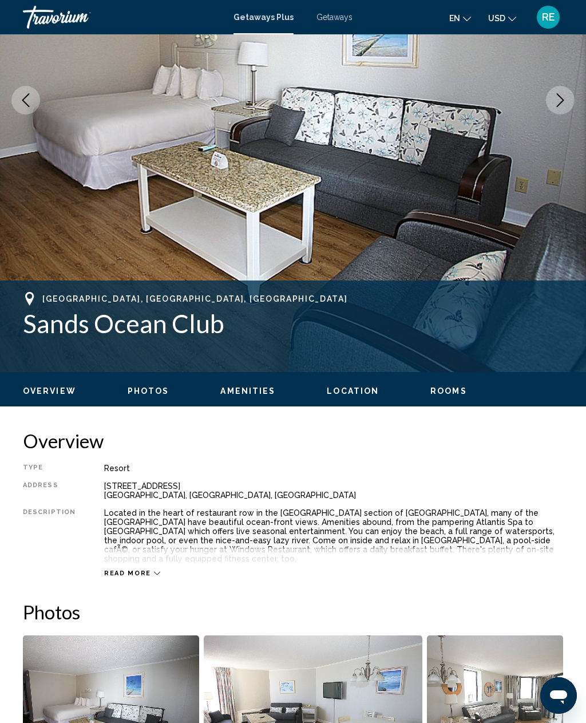
scroll to position [432, 0]
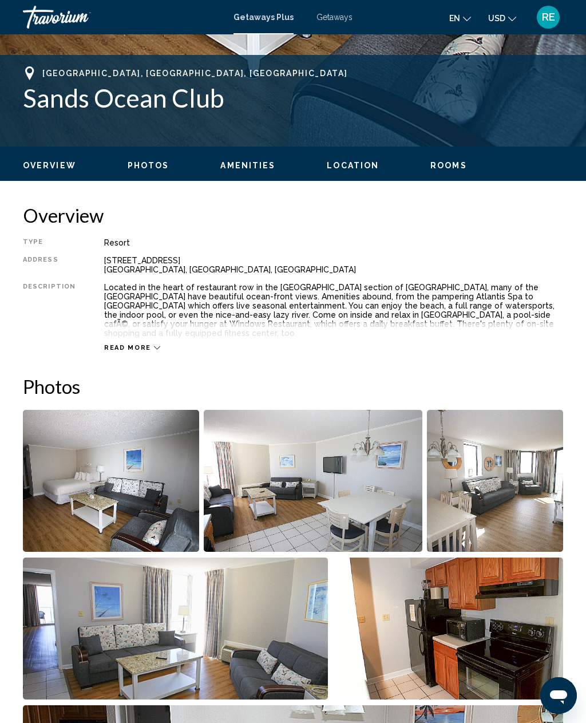
click at [152, 540] on img "Open full-screen image slider" at bounding box center [111, 481] width 176 height 142
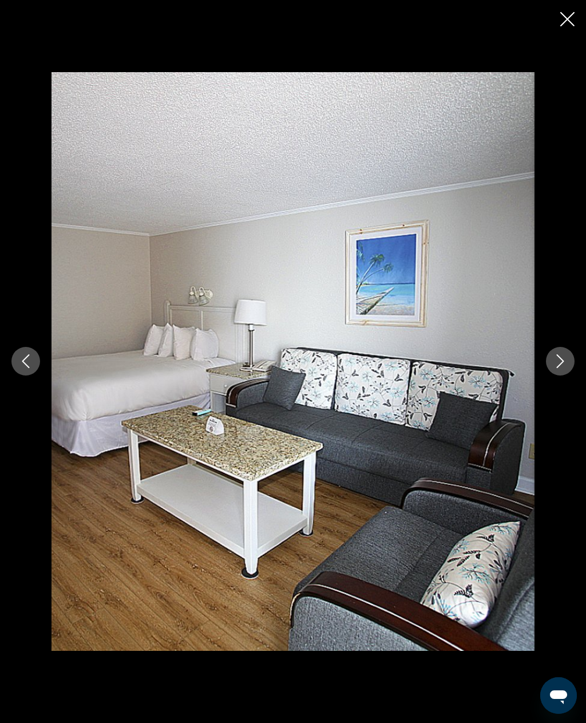
click at [556, 362] on icon "Next image" at bounding box center [561, 361] width 14 height 14
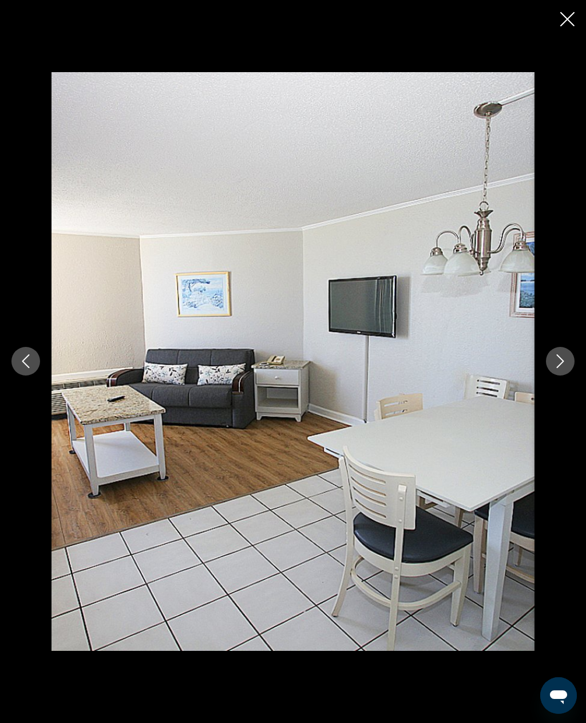
click at [563, 363] on icon "Next image" at bounding box center [560, 362] width 7 height 14
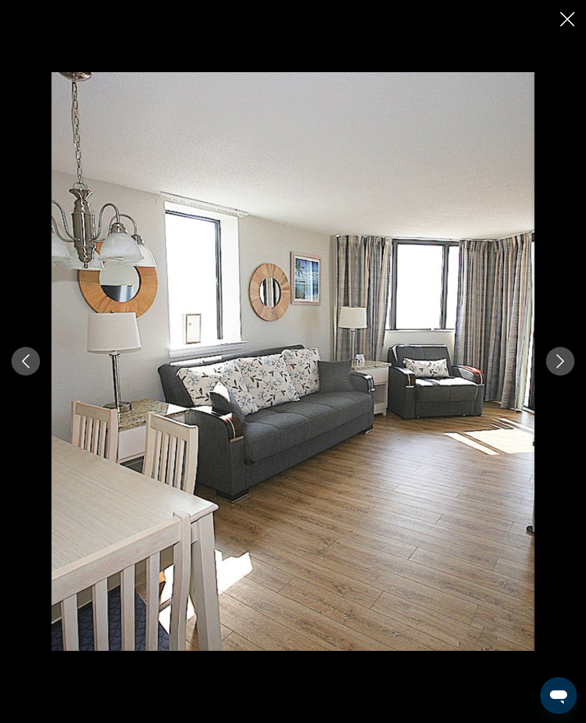
click at [565, 359] on icon "Next image" at bounding box center [561, 361] width 14 height 14
click at [566, 358] on icon "Next image" at bounding box center [561, 361] width 14 height 14
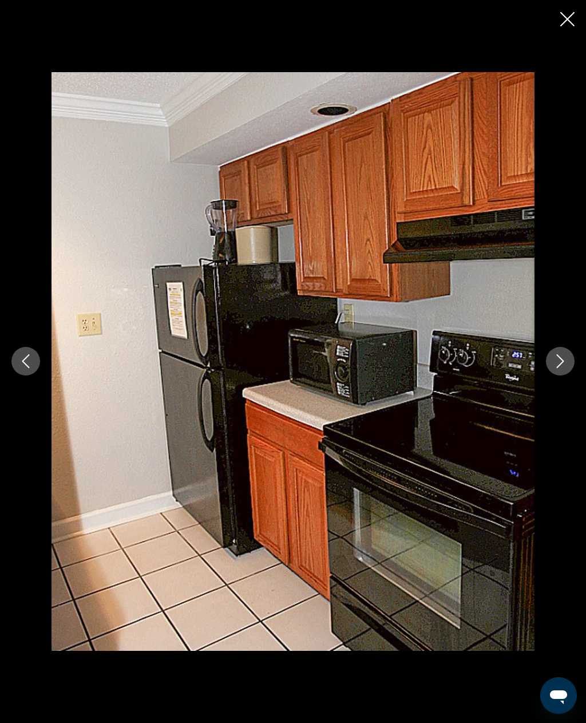
click at [560, 364] on icon "Next image" at bounding box center [560, 362] width 7 height 14
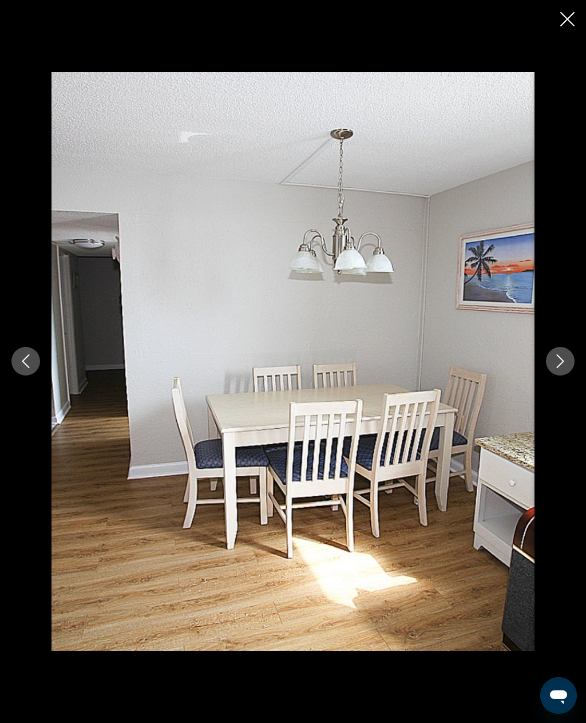
click at [556, 366] on icon "Next image" at bounding box center [561, 361] width 14 height 14
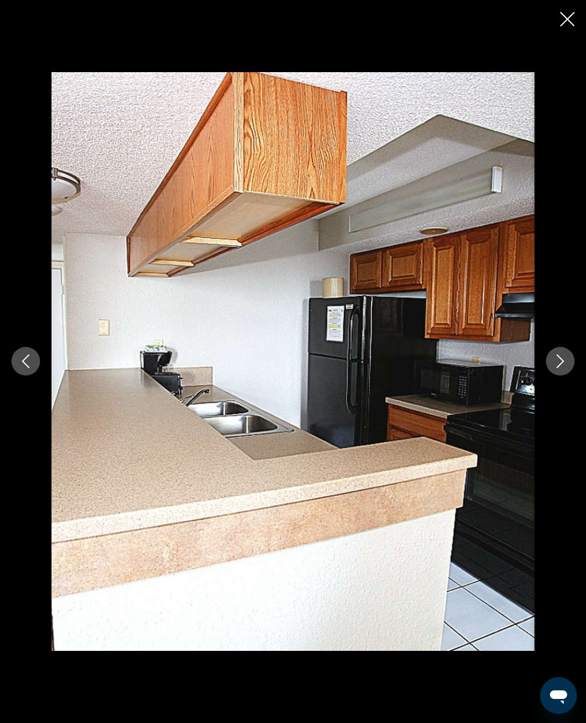
click at [558, 366] on icon "Next image" at bounding box center [561, 361] width 14 height 14
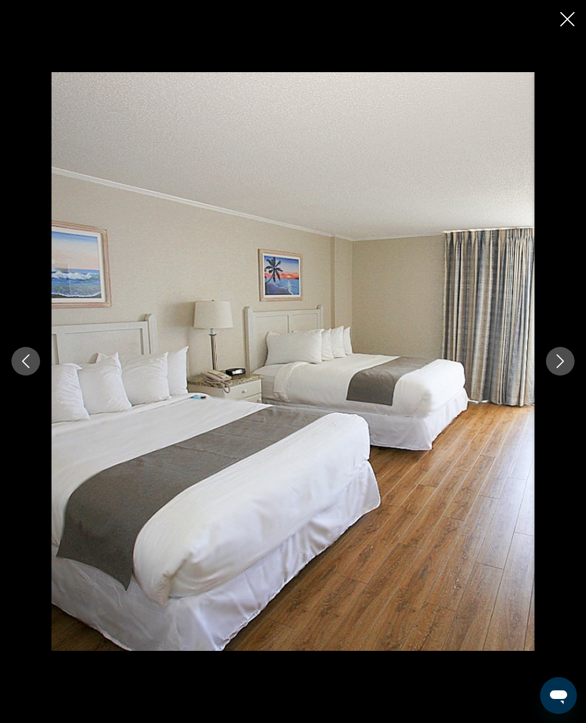
click at [554, 362] on icon "Next image" at bounding box center [561, 361] width 14 height 14
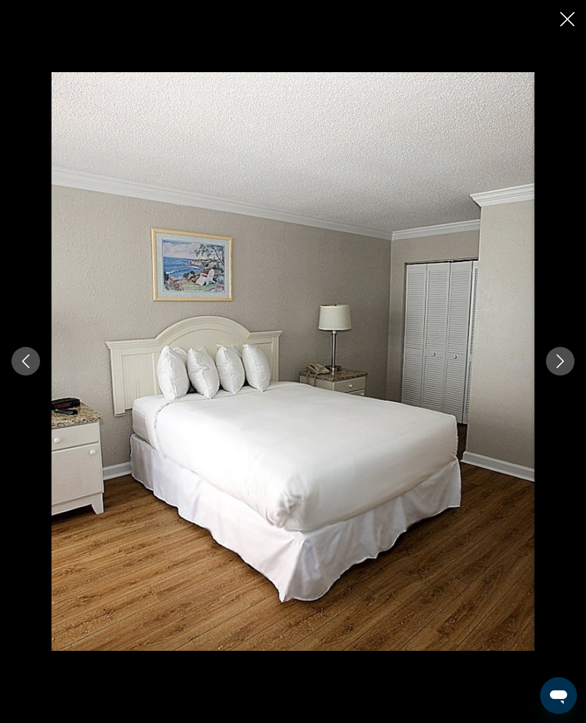
click at [563, 370] on button "Next image" at bounding box center [560, 361] width 29 height 29
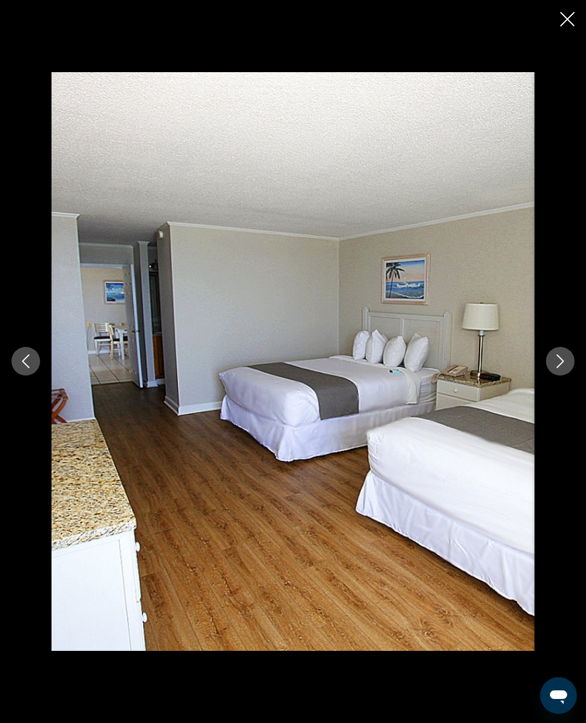
click at [554, 365] on icon "Next image" at bounding box center [561, 361] width 14 height 14
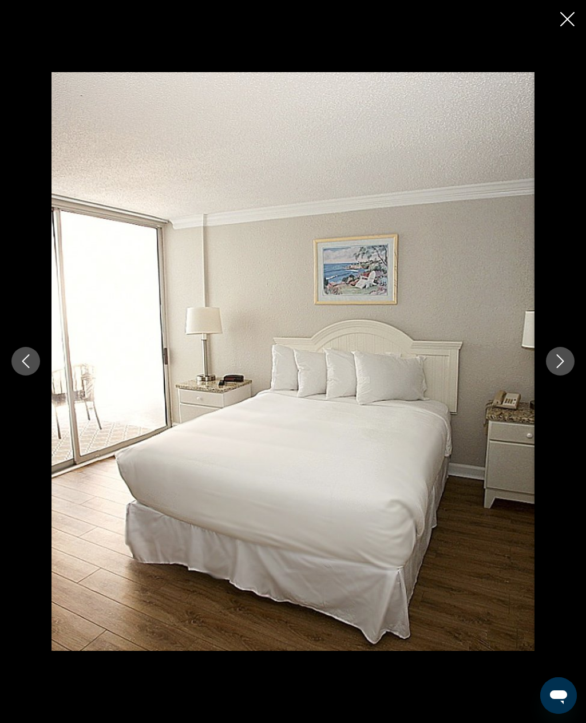
click at [556, 360] on icon "Next image" at bounding box center [561, 361] width 14 height 14
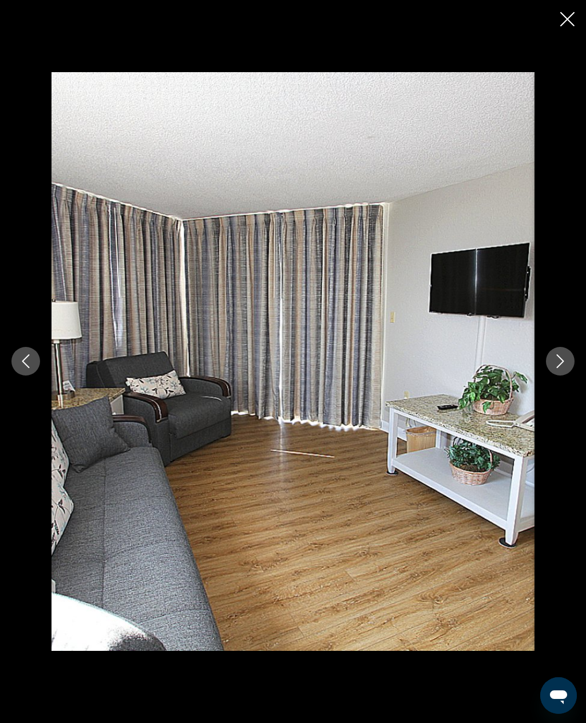
click at [558, 369] on button "Next image" at bounding box center [560, 361] width 29 height 29
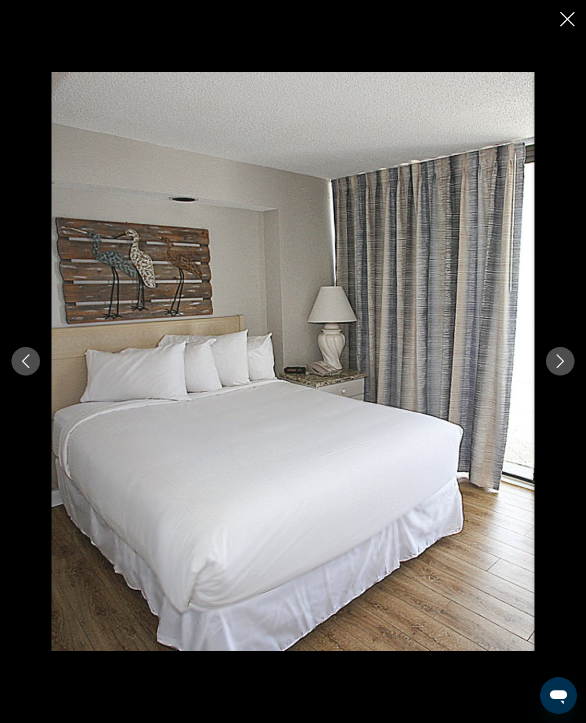
click at [555, 357] on icon "Next image" at bounding box center [561, 361] width 14 height 14
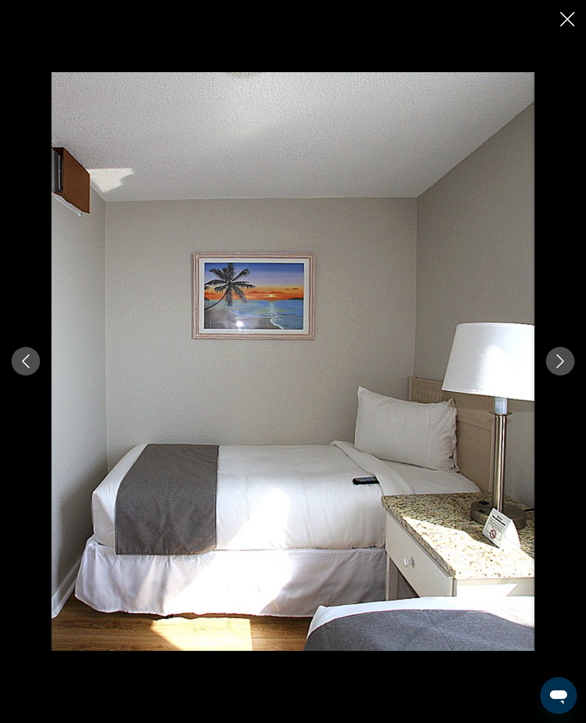
click at [554, 364] on icon "Next image" at bounding box center [561, 361] width 14 height 14
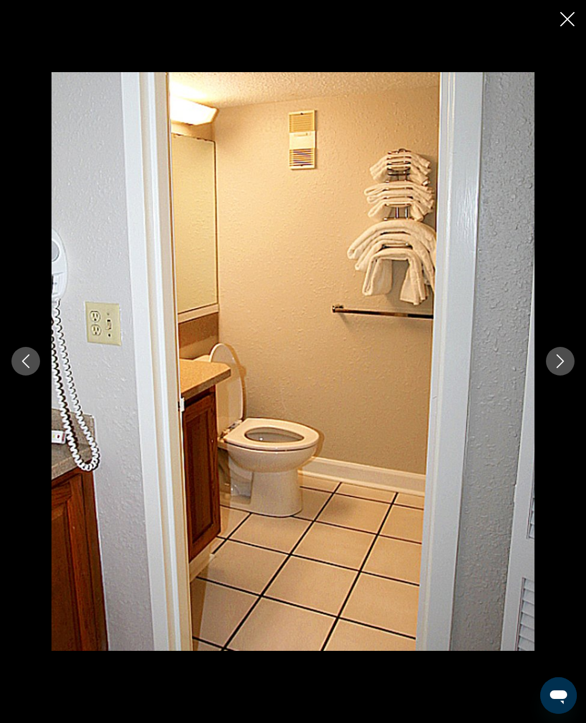
click at [554, 360] on icon "Next image" at bounding box center [561, 361] width 14 height 14
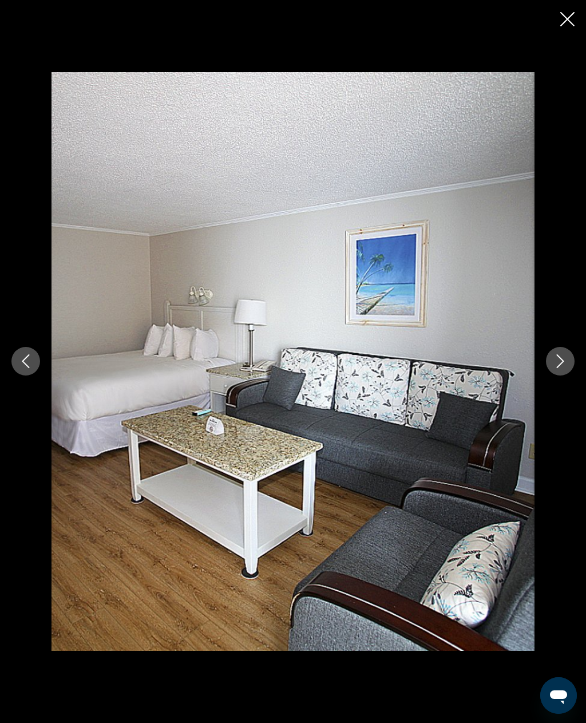
click at [569, 17] on icon "Close slideshow" at bounding box center [567, 19] width 14 height 14
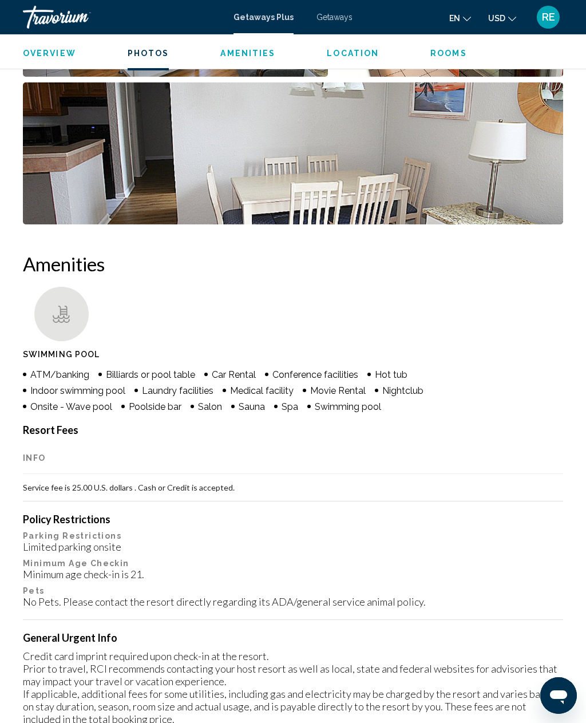
scroll to position [1089, 0]
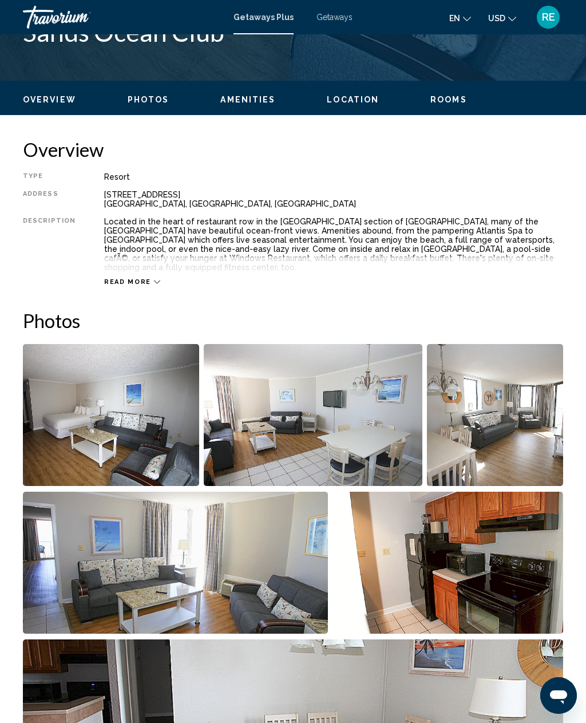
click at [141, 98] on span "Photos" at bounding box center [149, 99] width 42 height 9
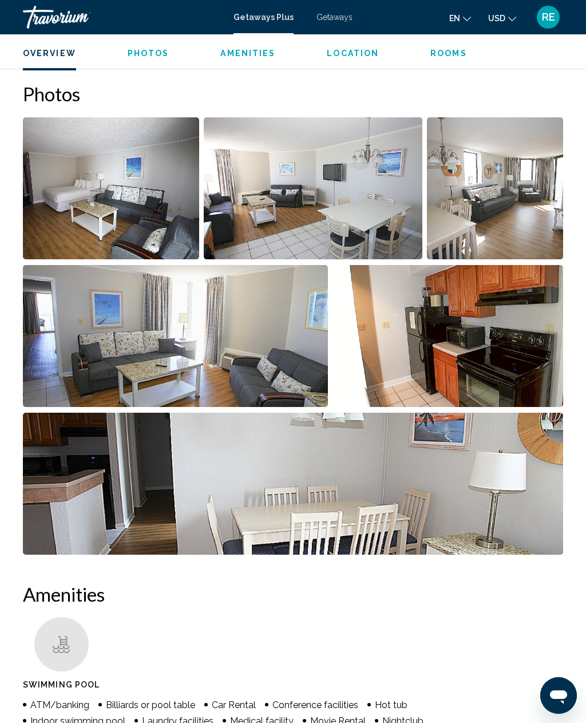
scroll to position [729, 0]
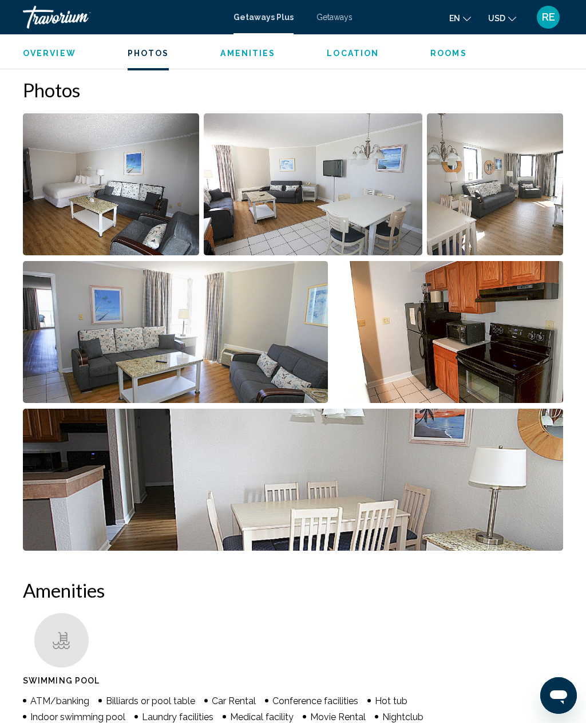
click at [238, 58] on span "Amenities" at bounding box center [247, 53] width 55 height 9
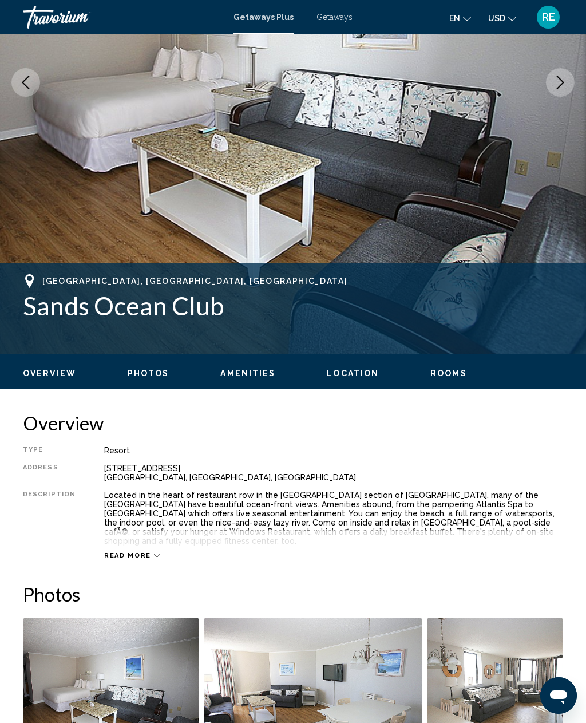
scroll to position [265, 0]
